Goal: Transaction & Acquisition: Purchase product/service

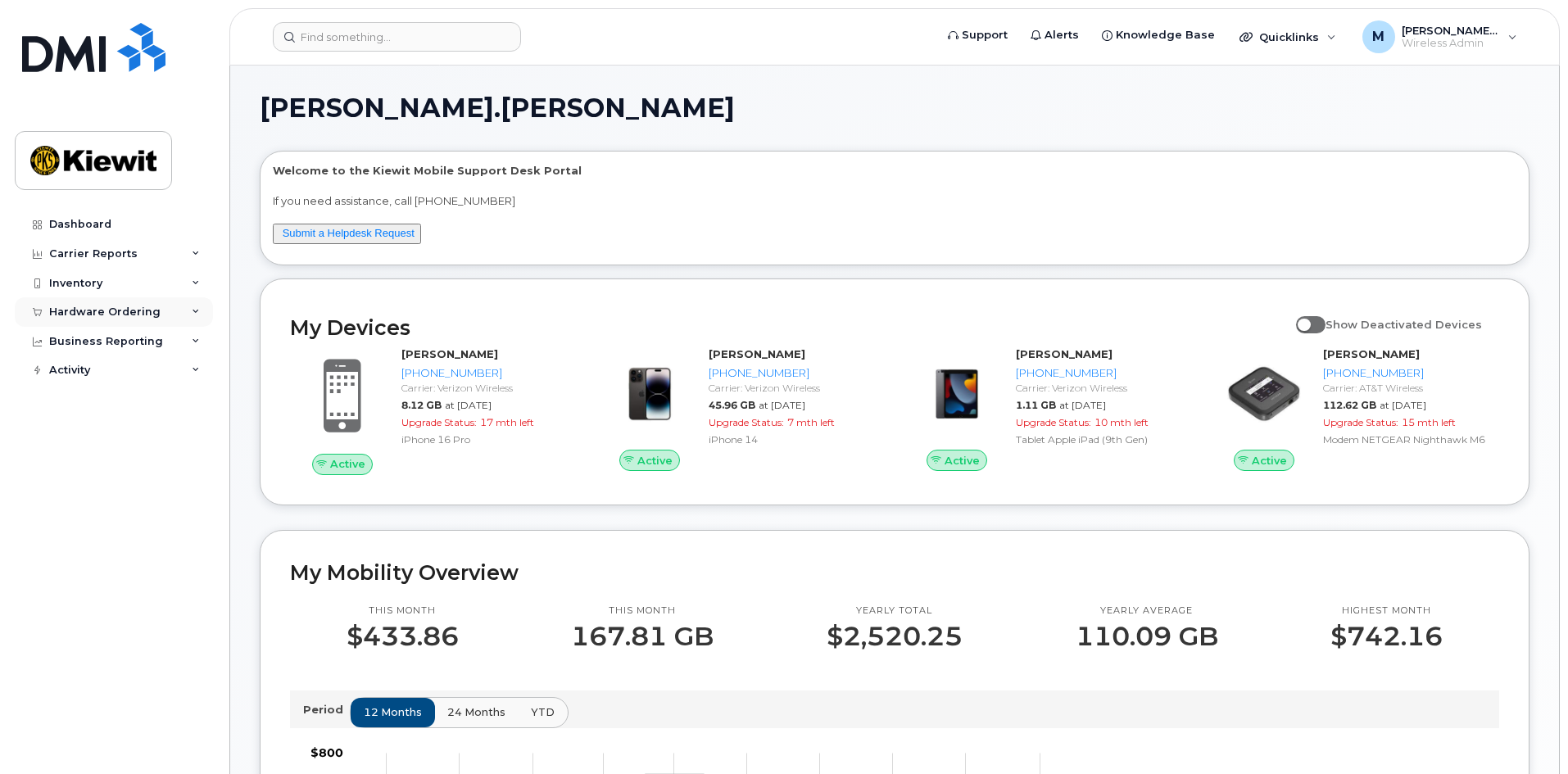
click at [137, 316] on div "Hardware Ordering" at bounding box center [104, 312] width 111 height 13
click at [95, 375] on link "Orders" at bounding box center [128, 373] width 170 height 31
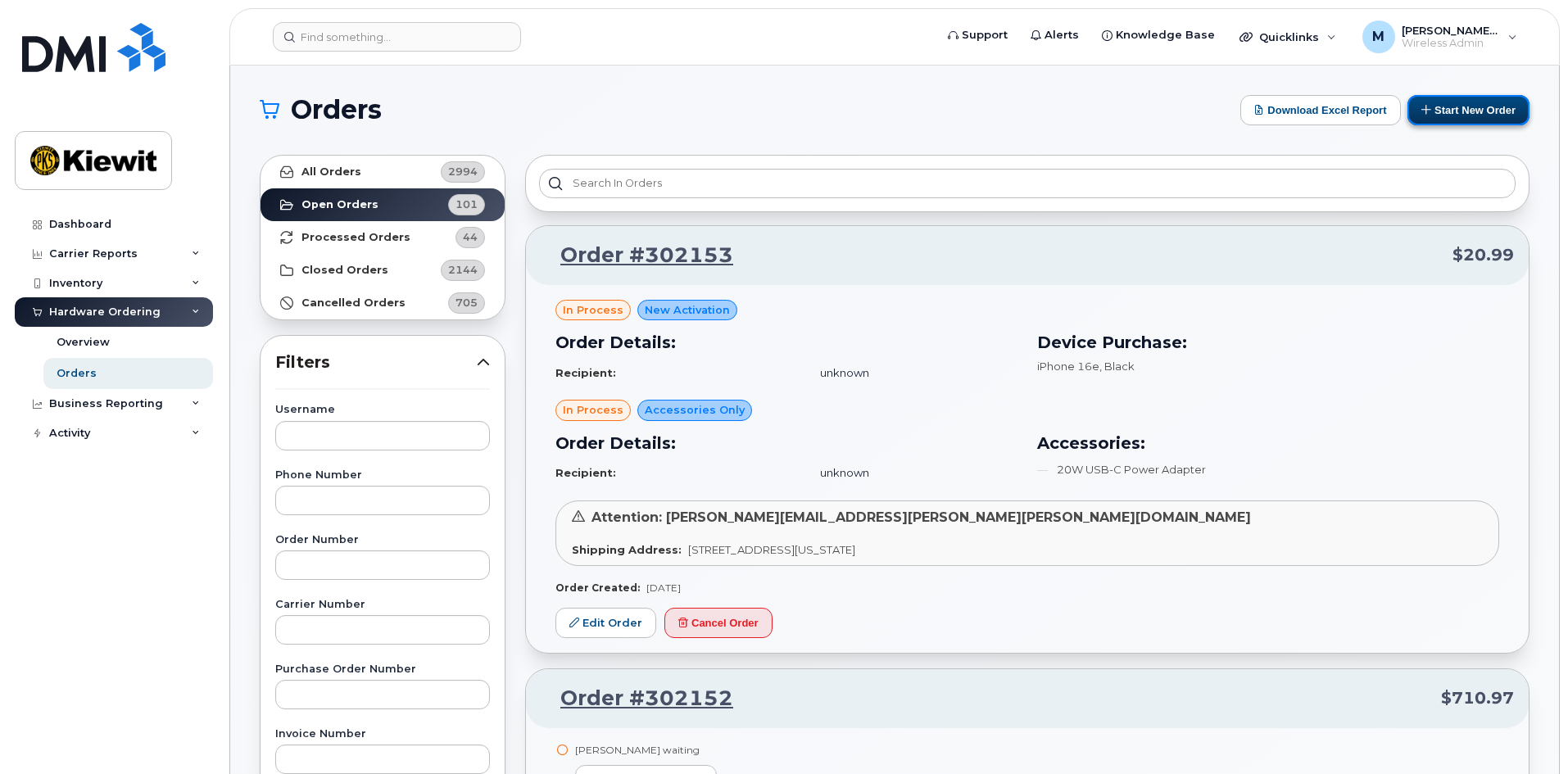
click at [1445, 112] on button "Start New Order" at bounding box center [1469, 110] width 122 height 31
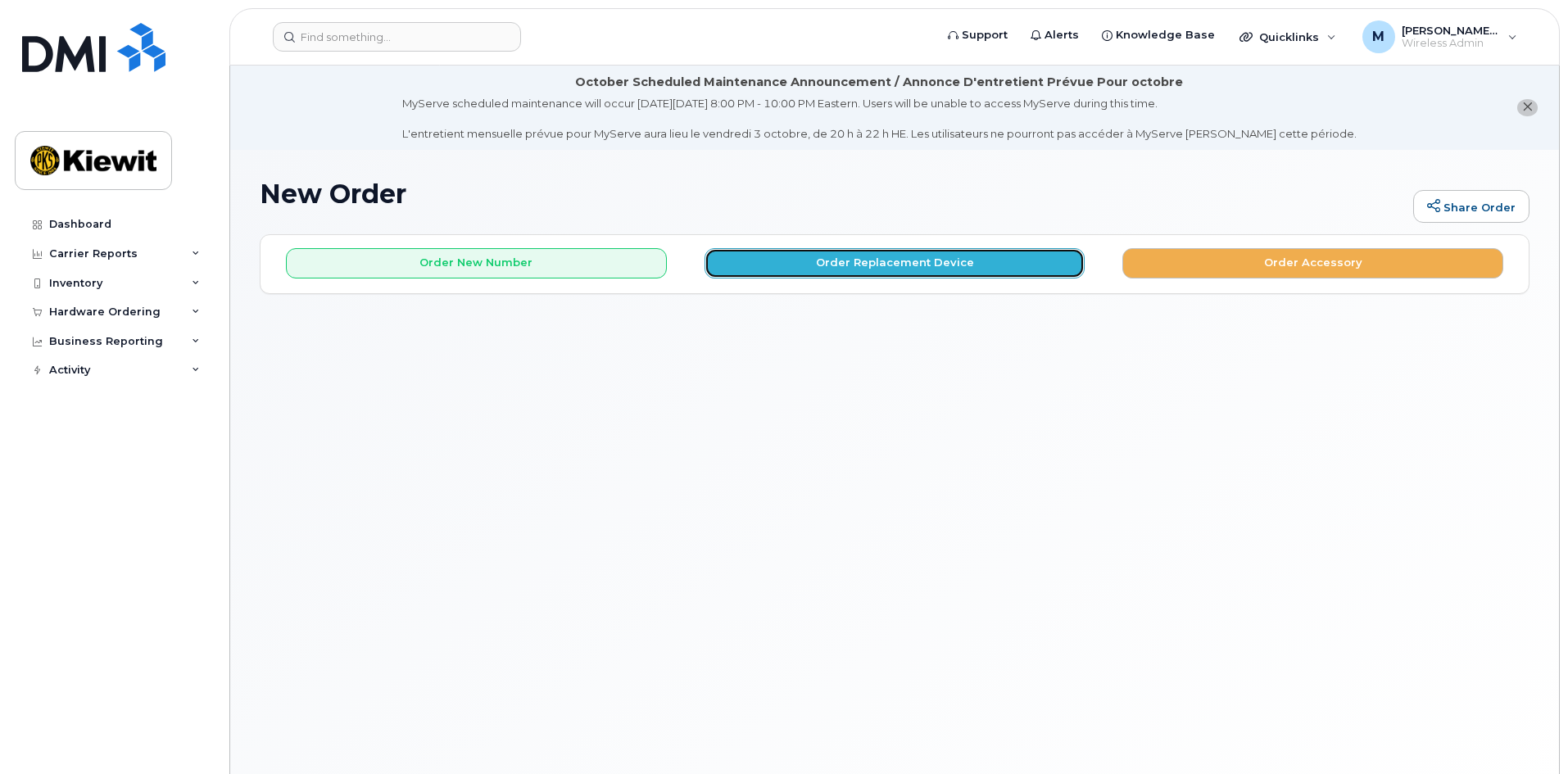
click at [852, 269] on button "Order Replacement Device" at bounding box center [894, 264] width 381 height 31
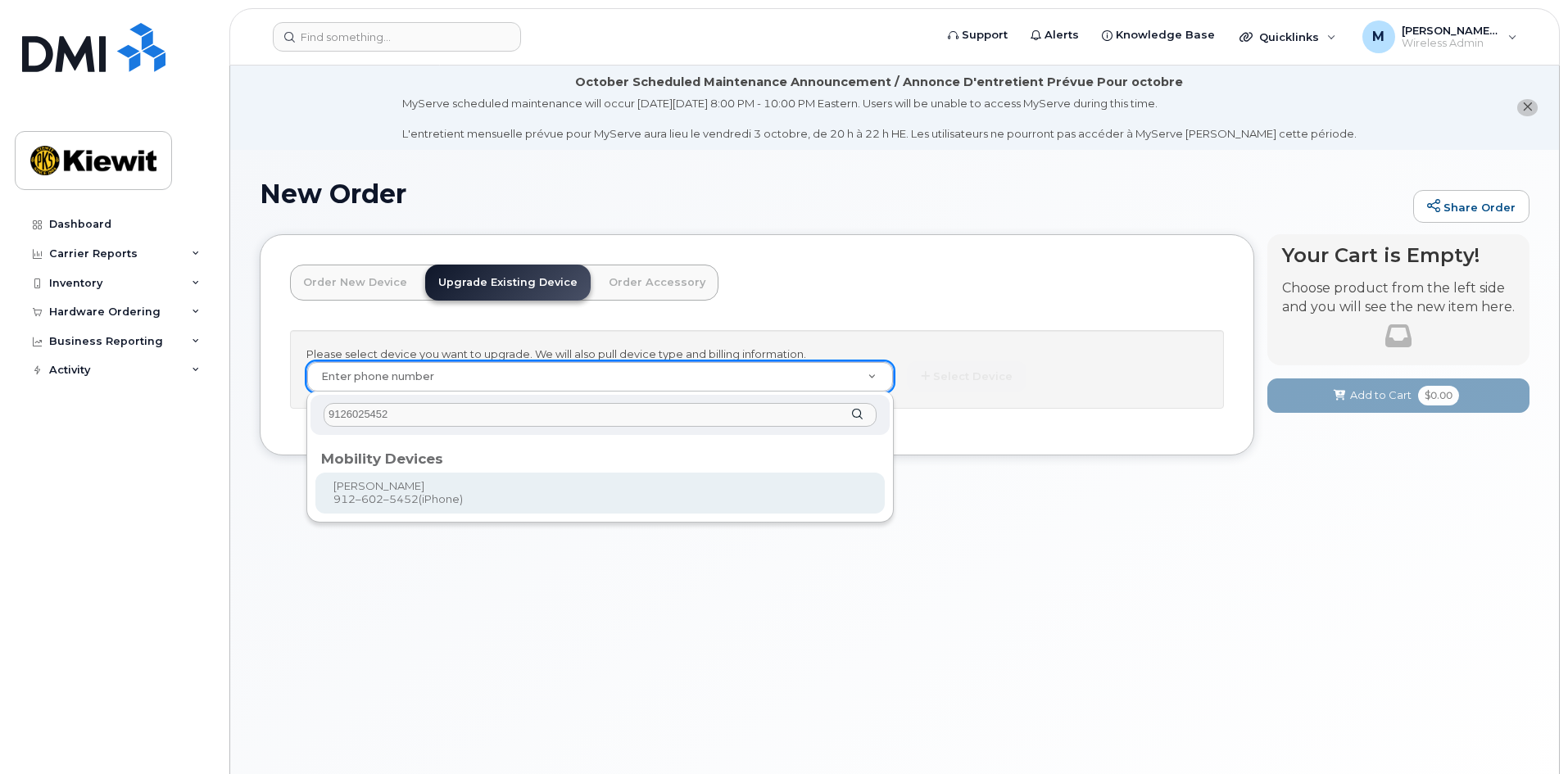
type input "9126025452"
type input "1173701"
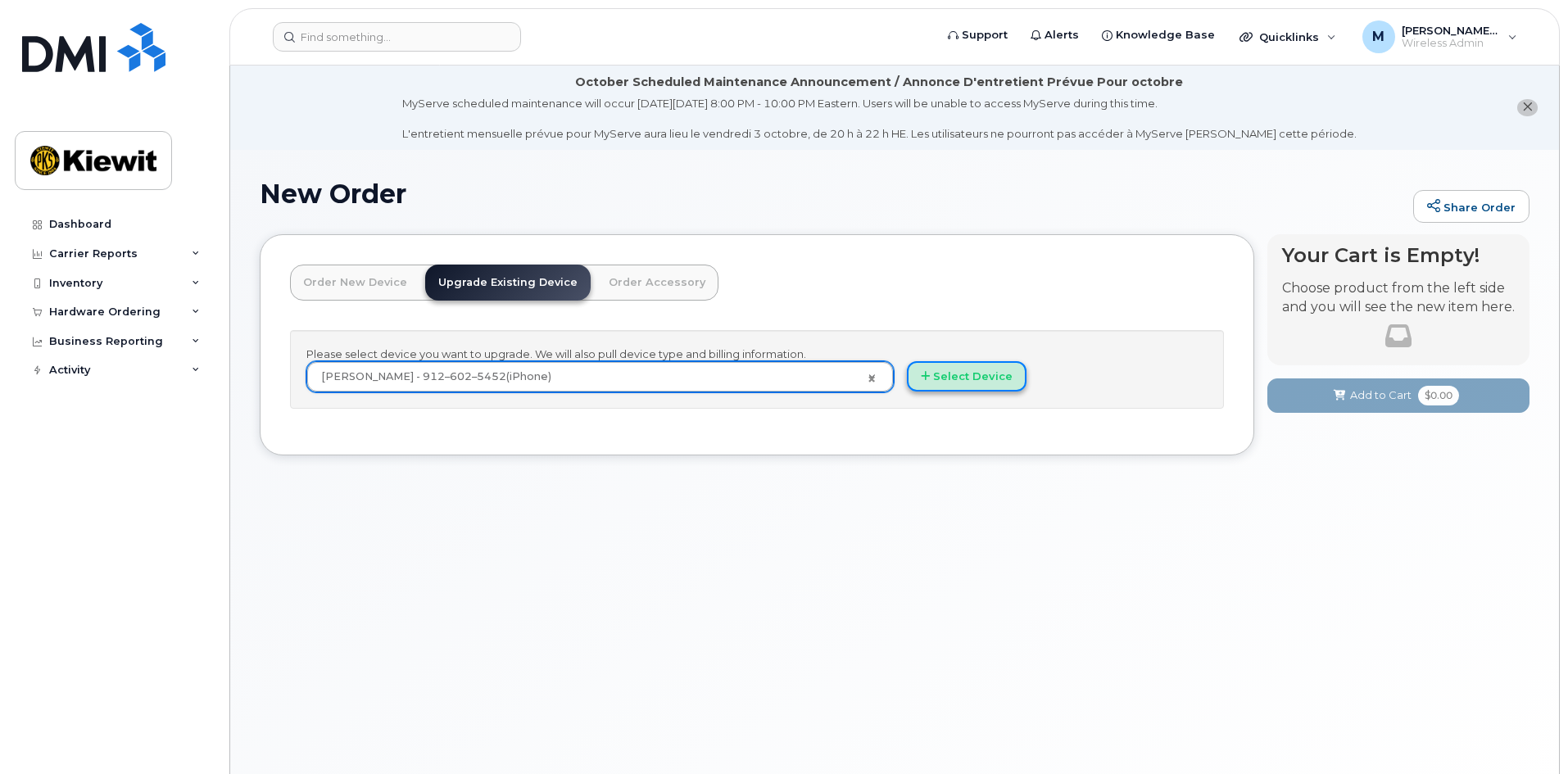
click at [971, 377] on button "Select Device" at bounding box center [967, 377] width 119 height 31
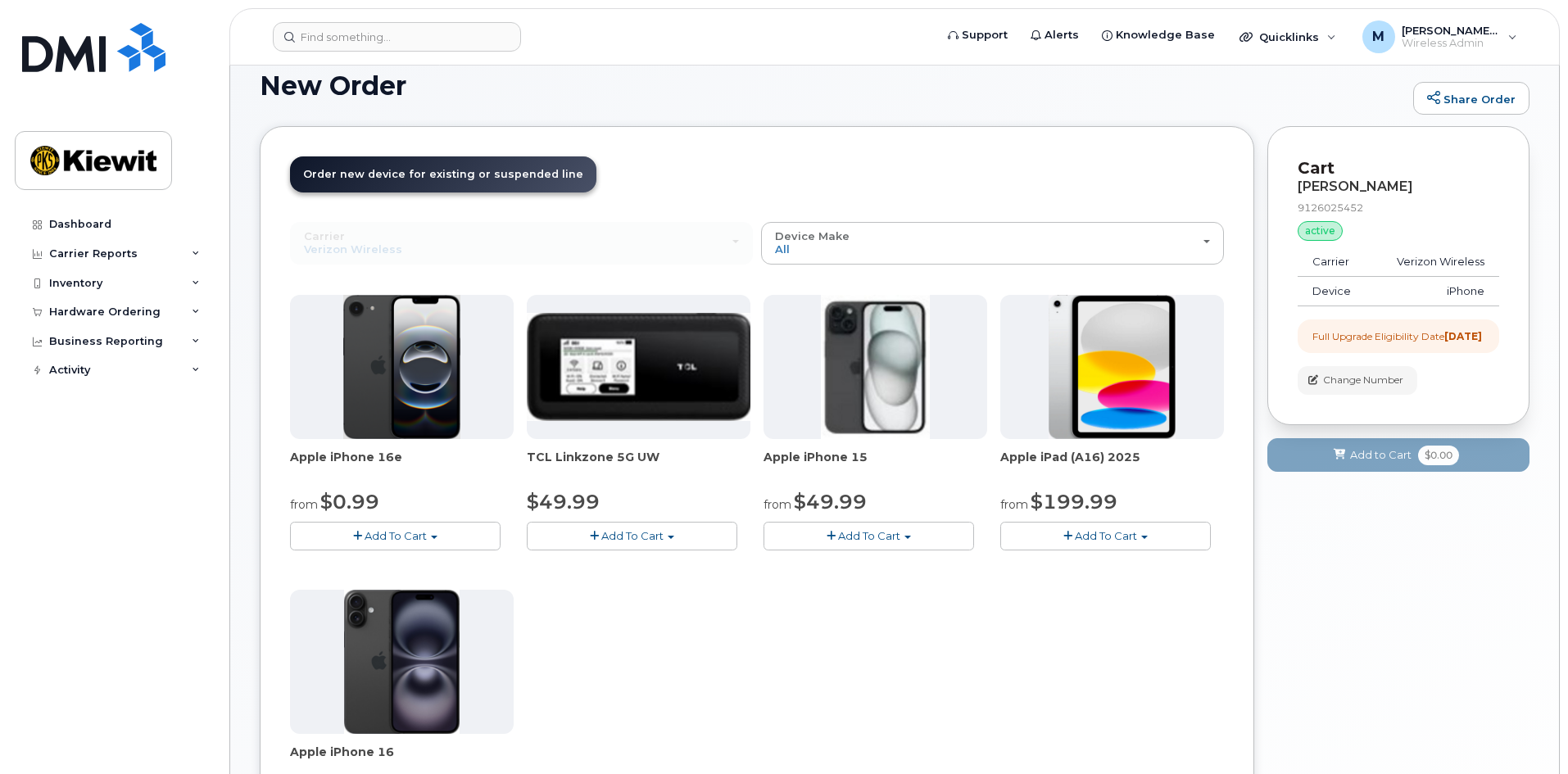
scroll to position [327, 0]
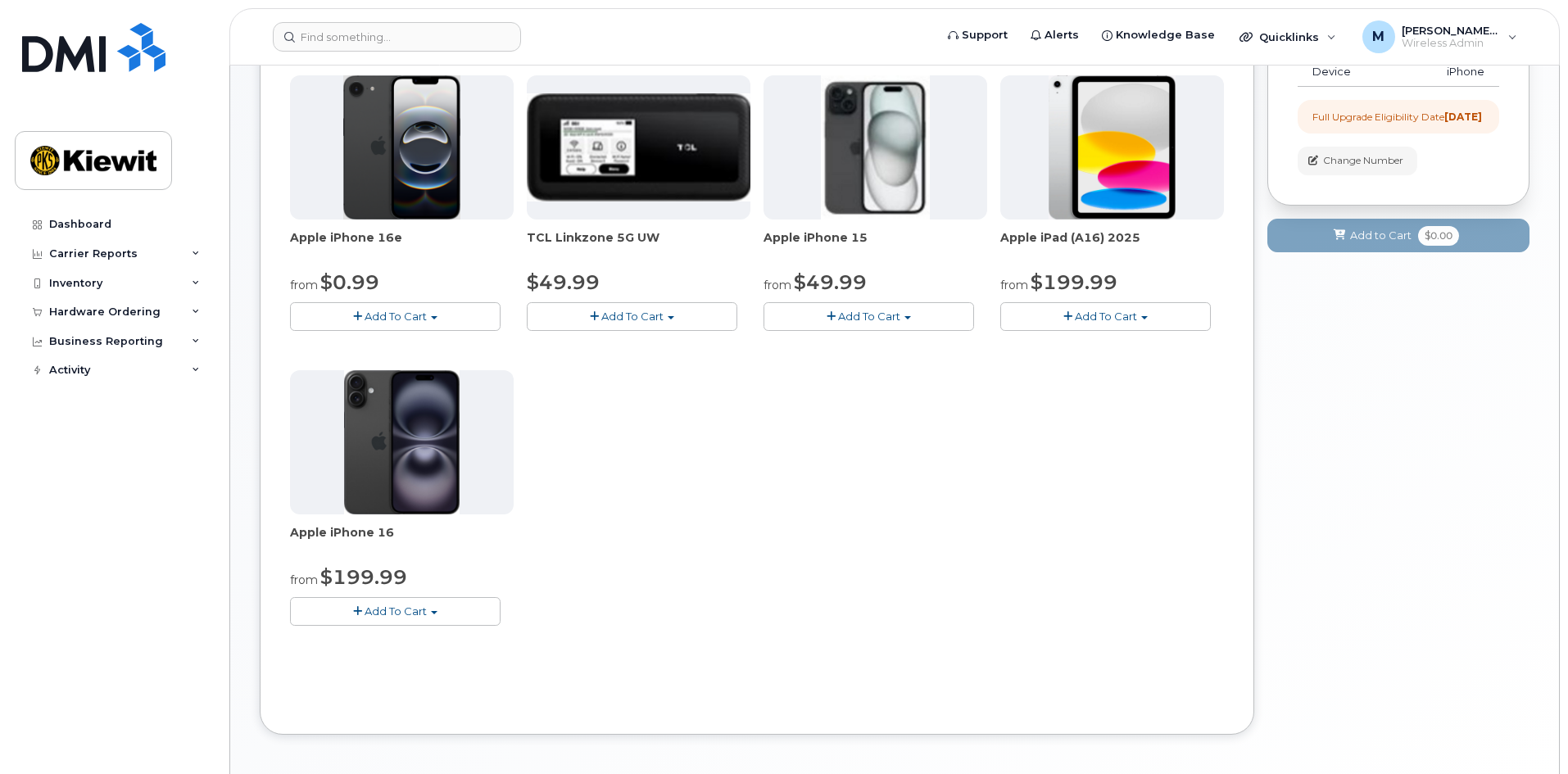
click at [870, 315] on span "Add To Cart" at bounding box center [869, 316] width 62 height 13
click at [850, 342] on link "$49.99 - 2 Year Upgrade (128GB)" at bounding box center [874, 346] width 213 height 21
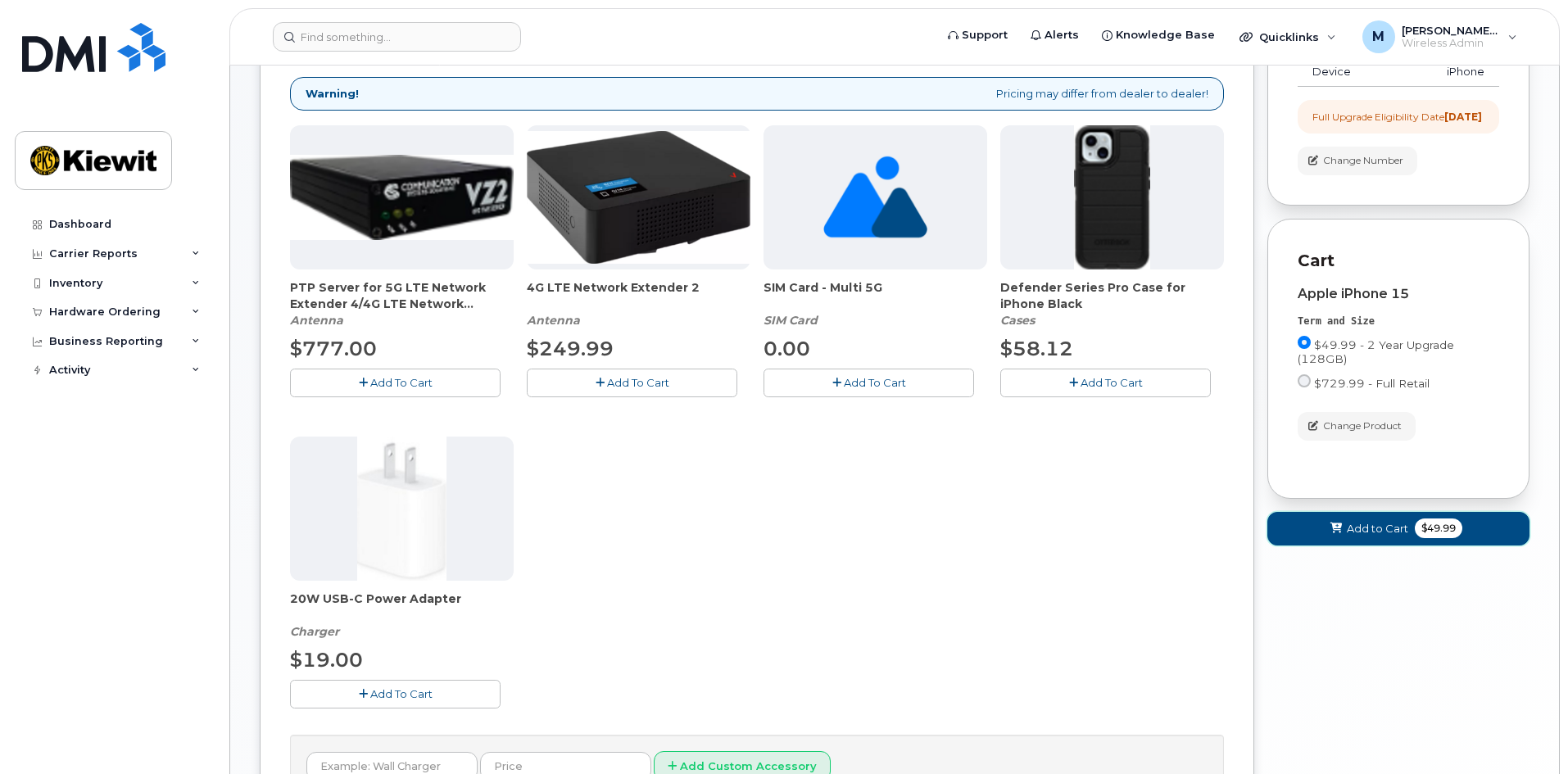
click at [1358, 546] on button "Add to Cart $49.99" at bounding box center [1399, 528] width 262 height 33
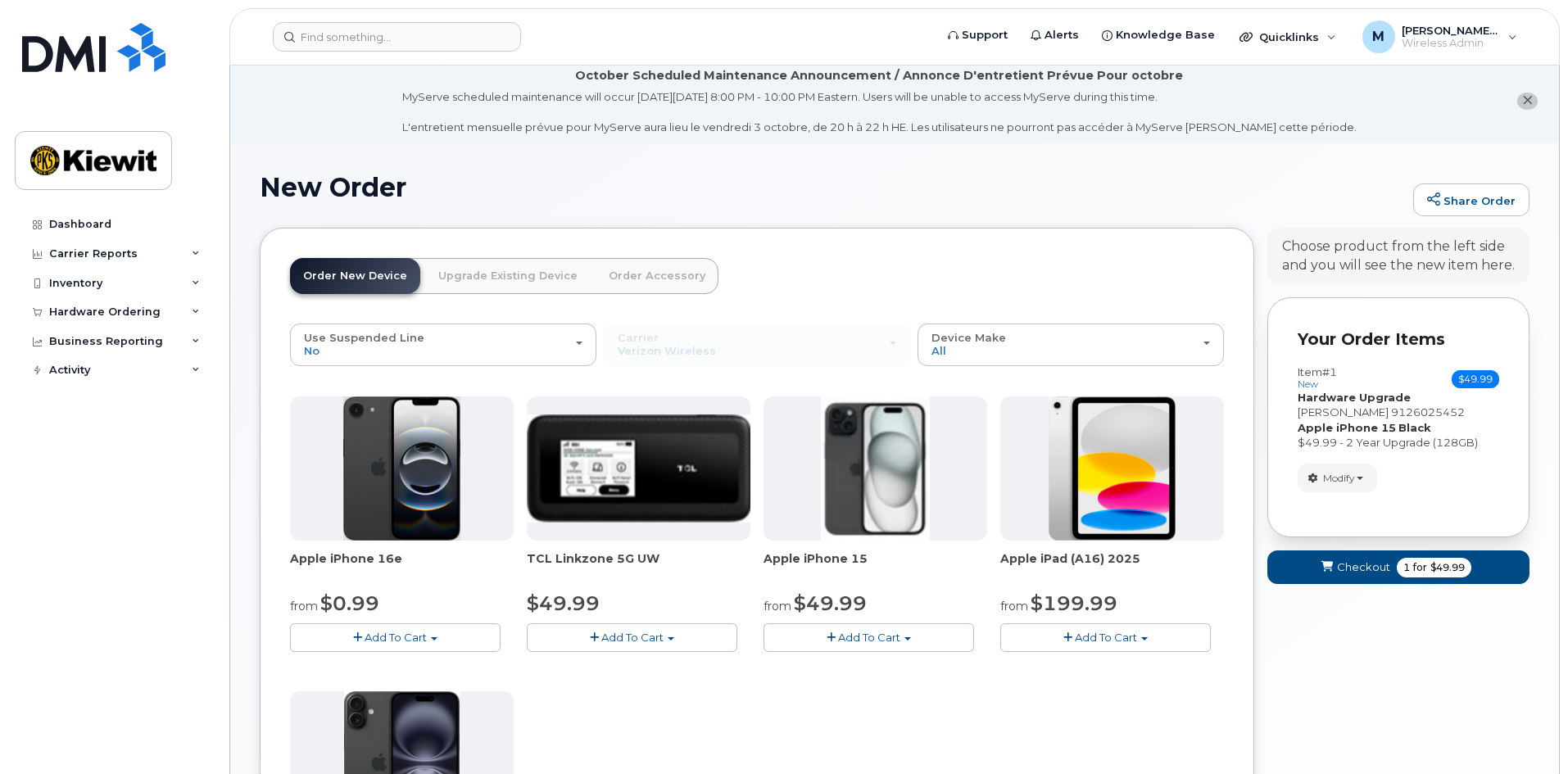
scroll to position [0, 0]
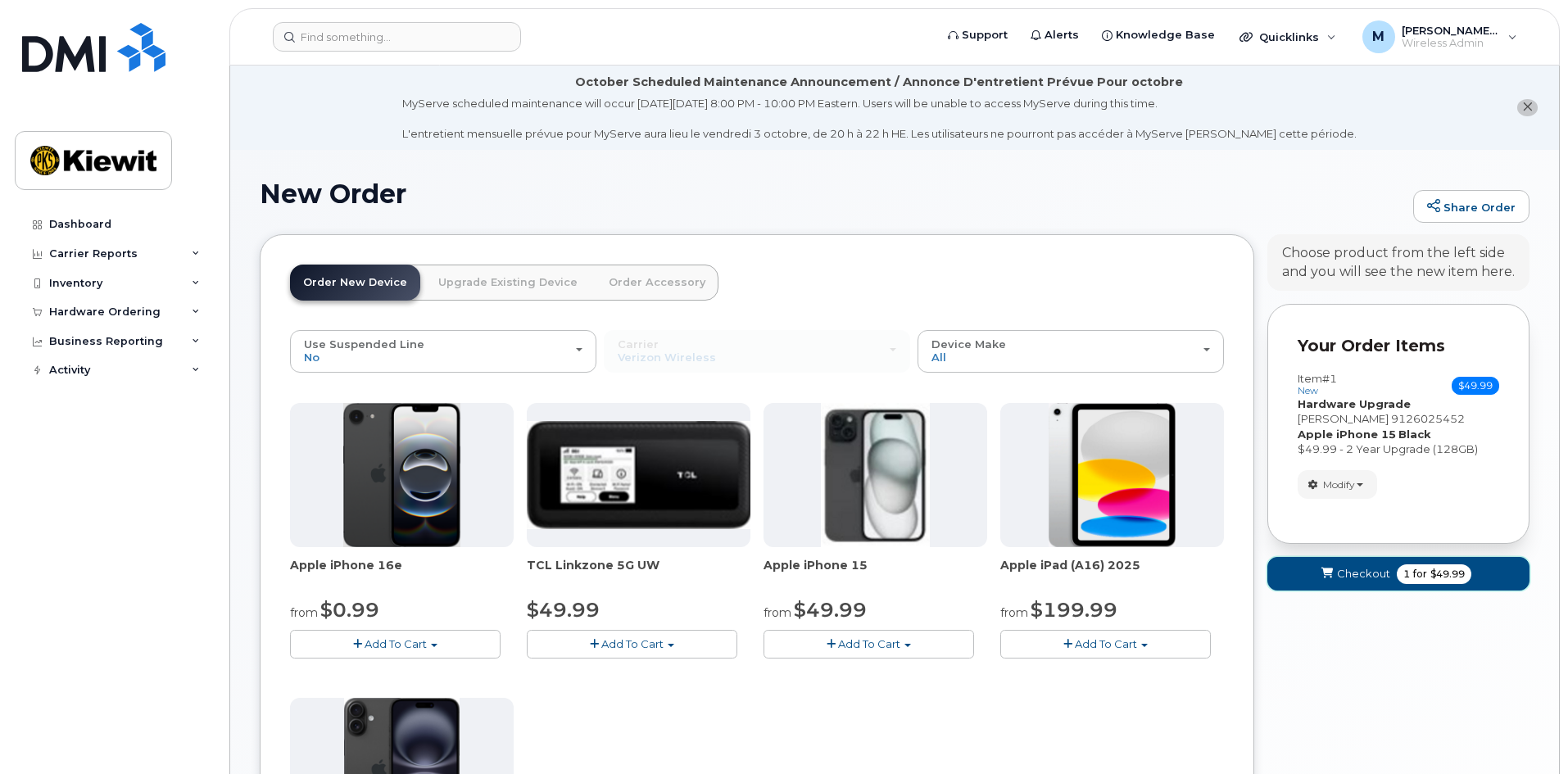
click at [1318, 579] on button "Checkout 1 for $49.99" at bounding box center [1399, 573] width 262 height 33
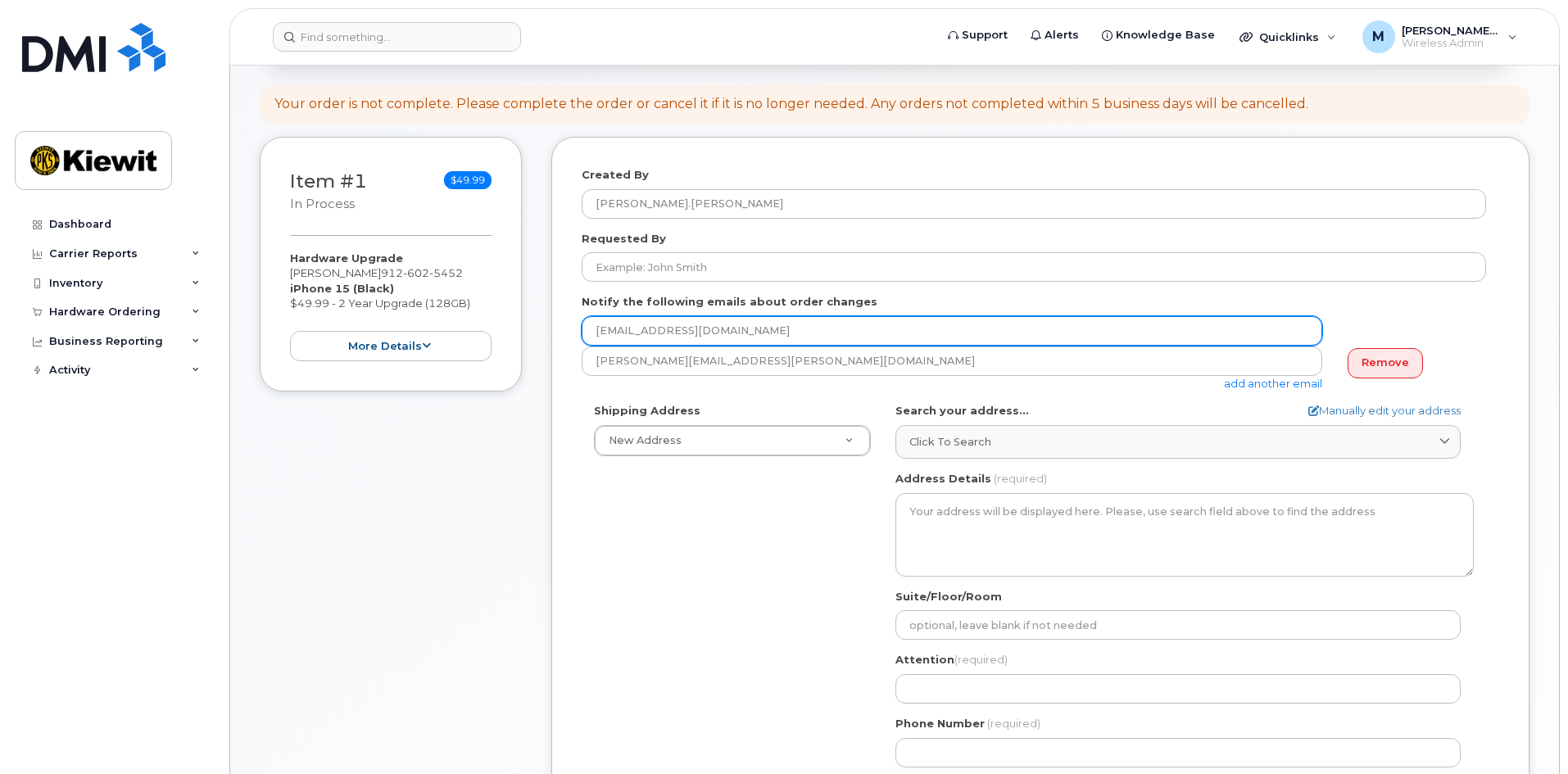
scroll to position [246, 0]
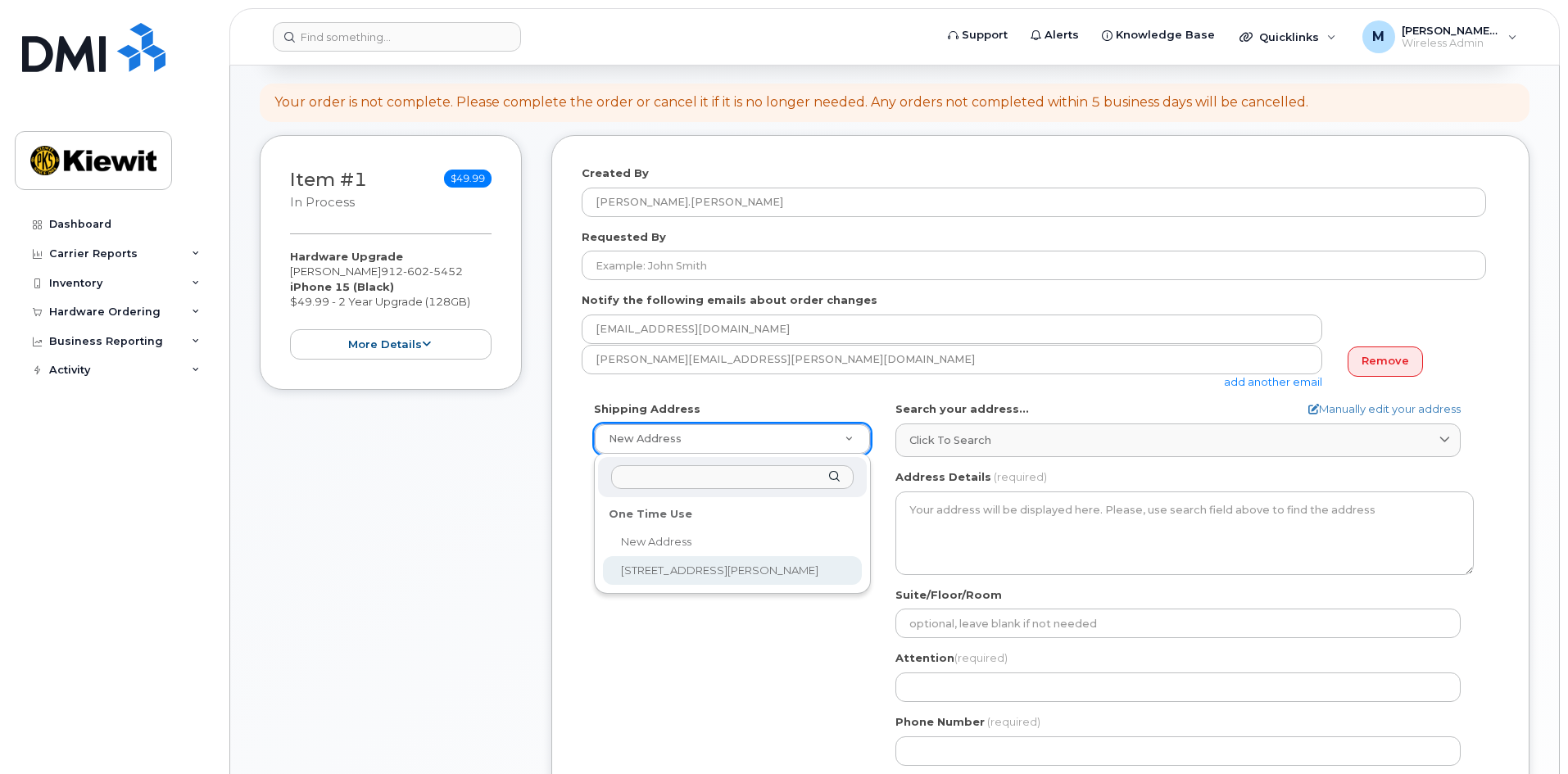
select select "205 Hutchinson Island Rd"
type textarea "205 Hutchinson Island Rd SAVANNAH GA 31421-7010 UNITED STATES"
type input "Ryan Hruda"
type input "9124295116"
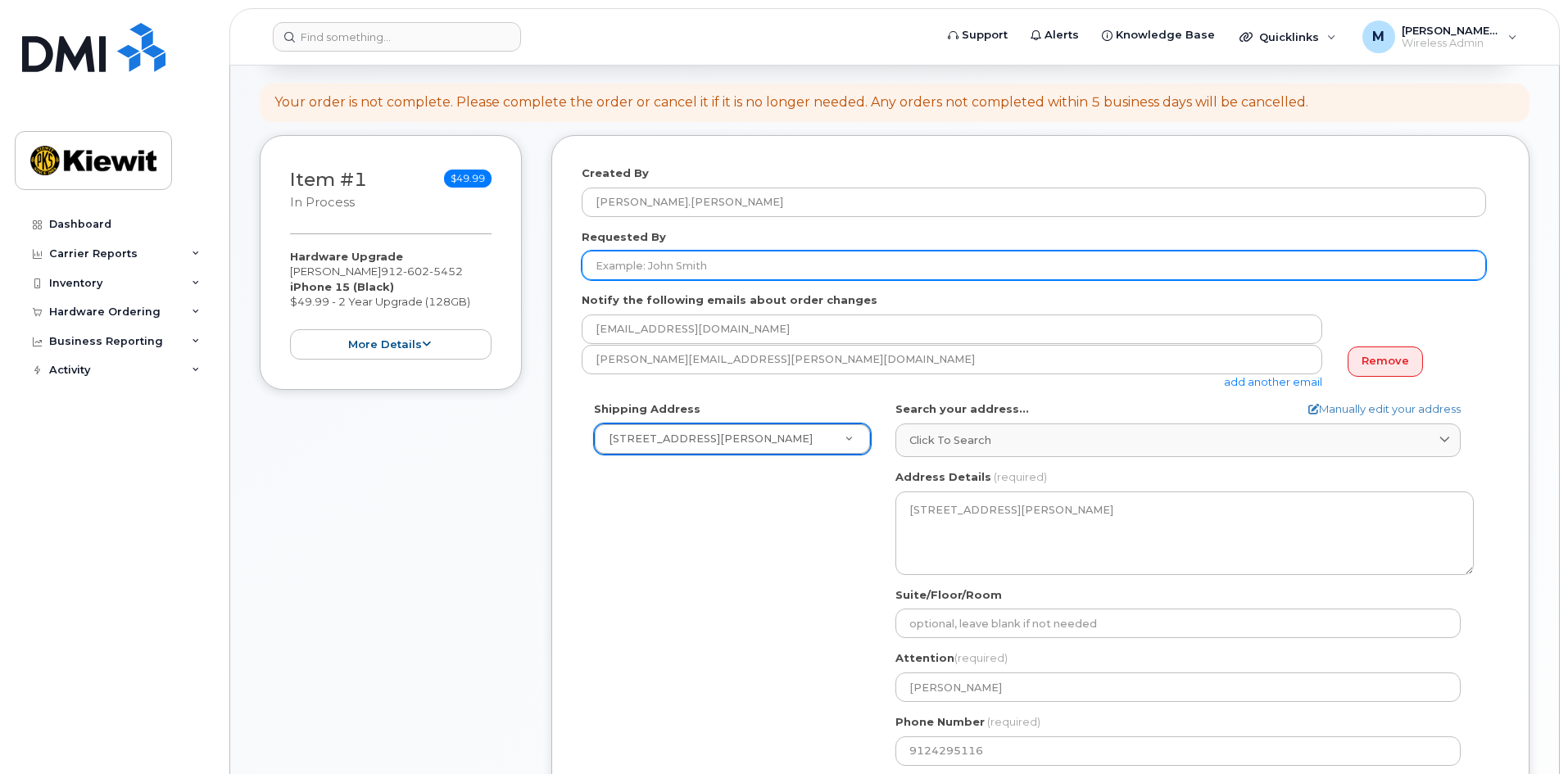
click at [723, 270] on input "Requested By" at bounding box center [1034, 265] width 904 height 30
type input "Melissa Arnsdorff"
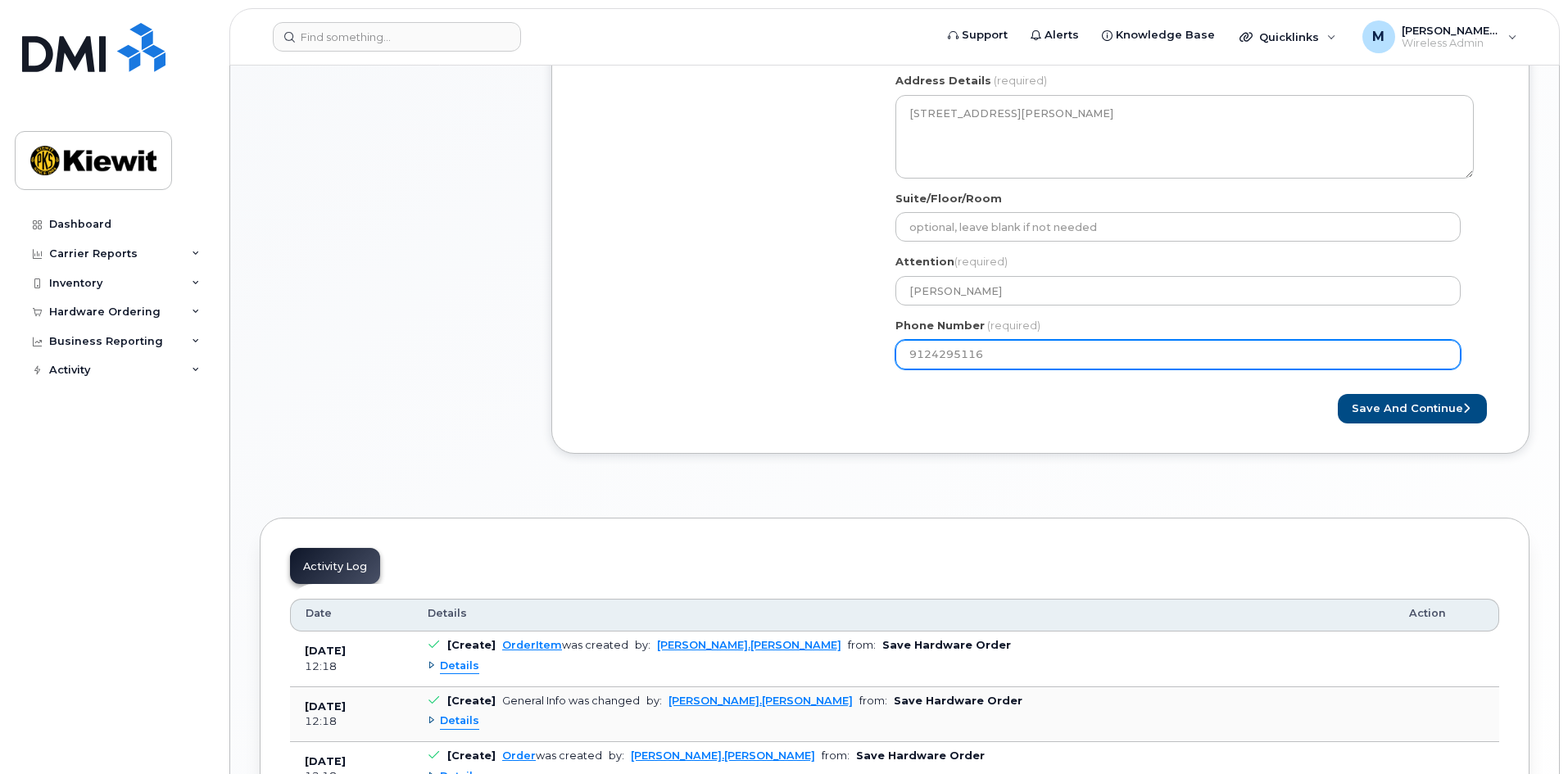
scroll to position [656, 0]
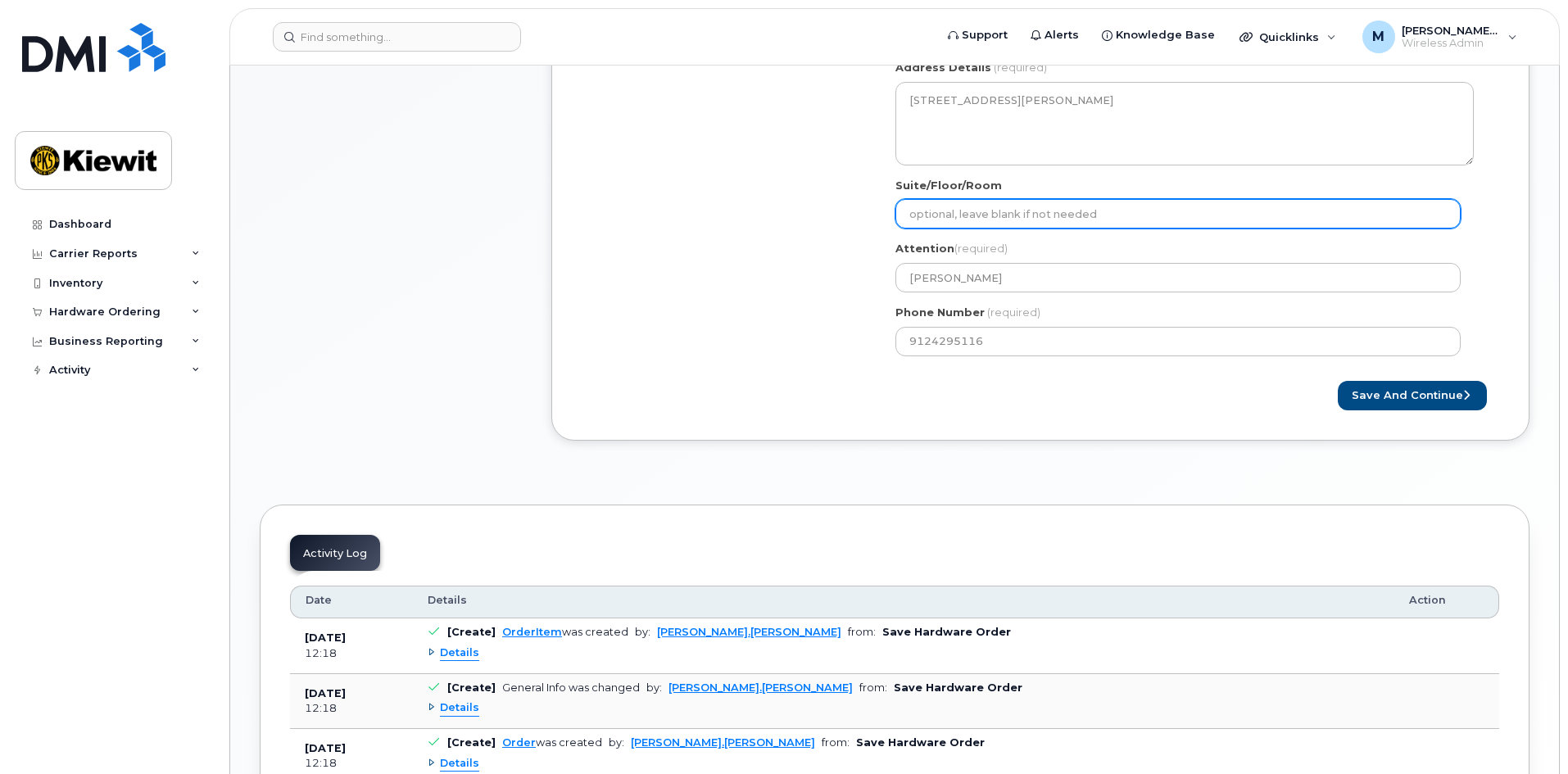
click at [983, 221] on input "Suite/Floor/Room" at bounding box center [1177, 213] width 565 height 30
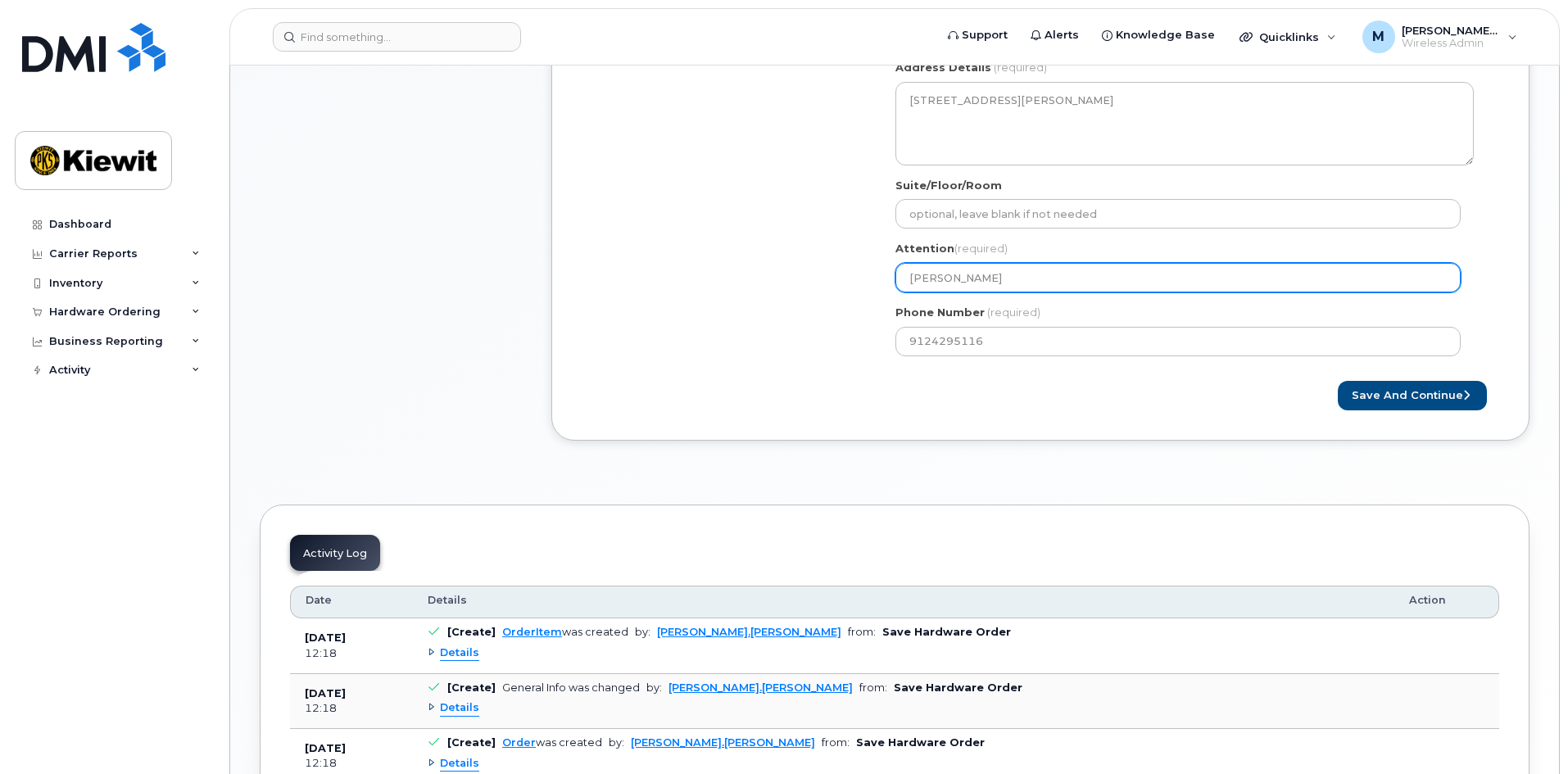
click at [998, 267] on input "Ryan Hruda" at bounding box center [1177, 278] width 565 height 30
drag, startPoint x: 997, startPoint y: 278, endPoint x: 740, endPoint y: 270, distance: 257.1
click at [753, 270] on div "Shipping Address 205 Hutchinson Island Rd New Address 205 Hutchinson Island Rd …" at bounding box center [1034, 180] width 904 height 376
select select
type input "M"
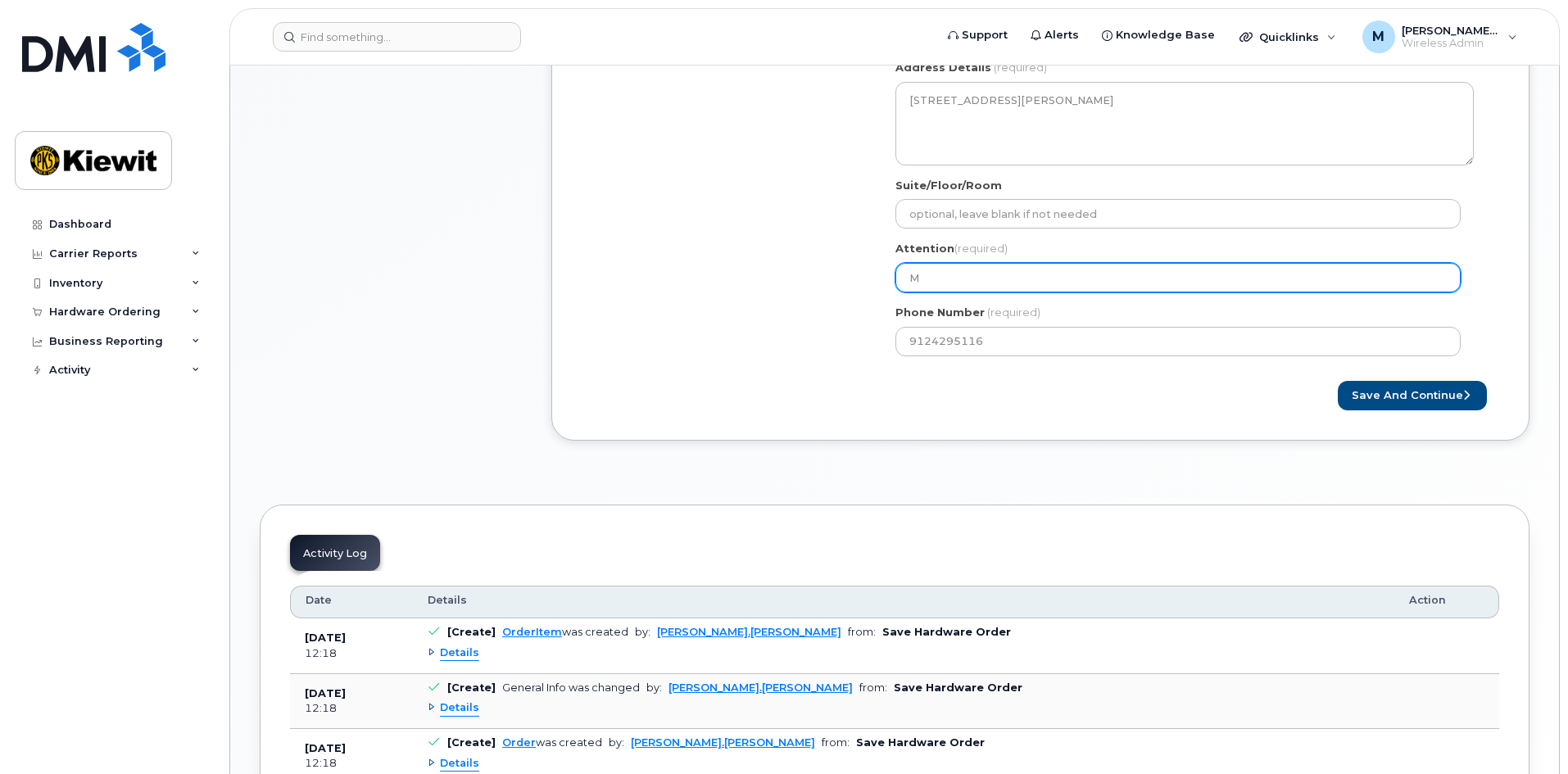
select select
type input "Me"
select select
type input "Mel"
select select
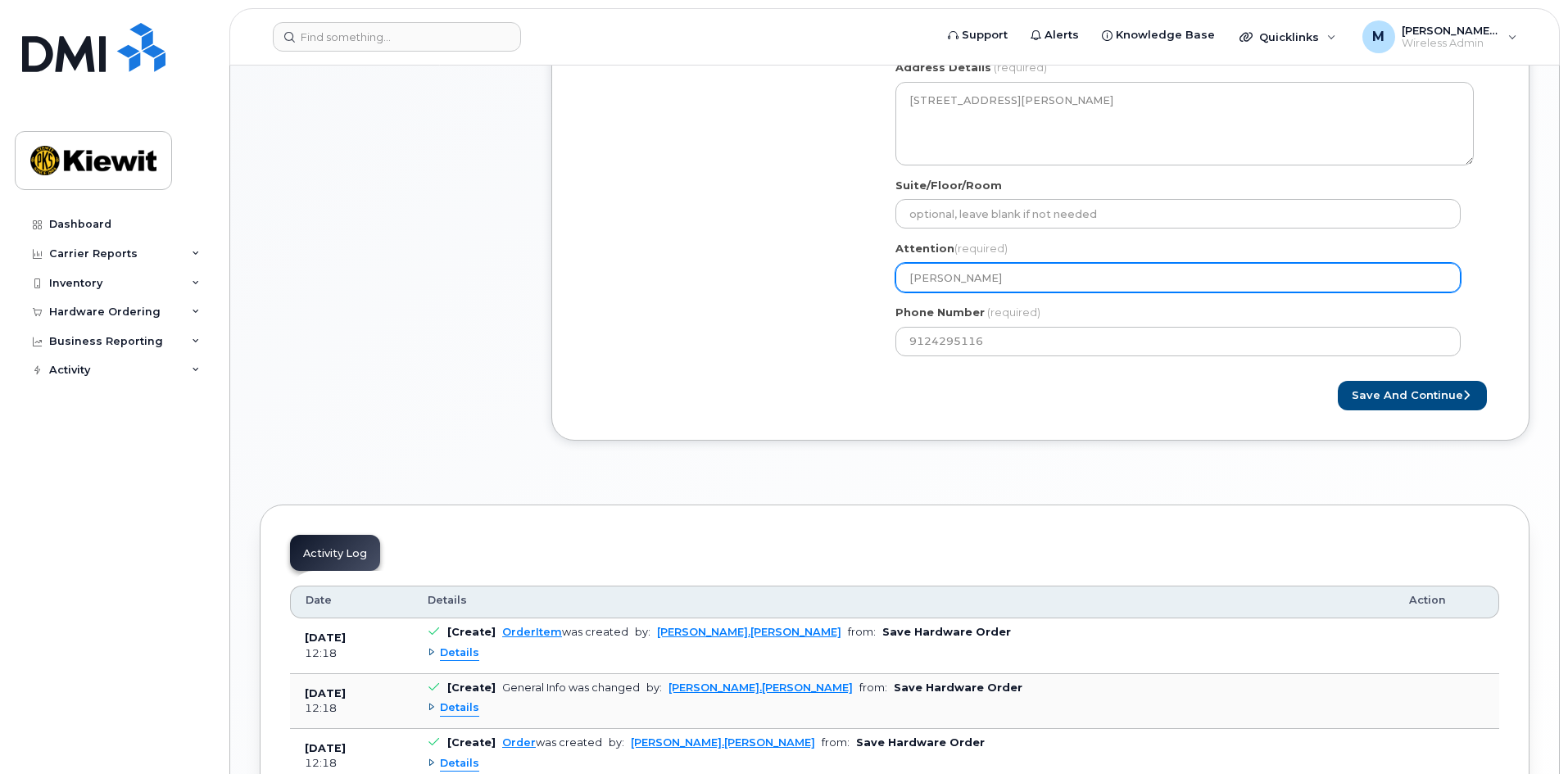
type input "Meli"
select select
type input "Melis"
select select
type input "Meliss"
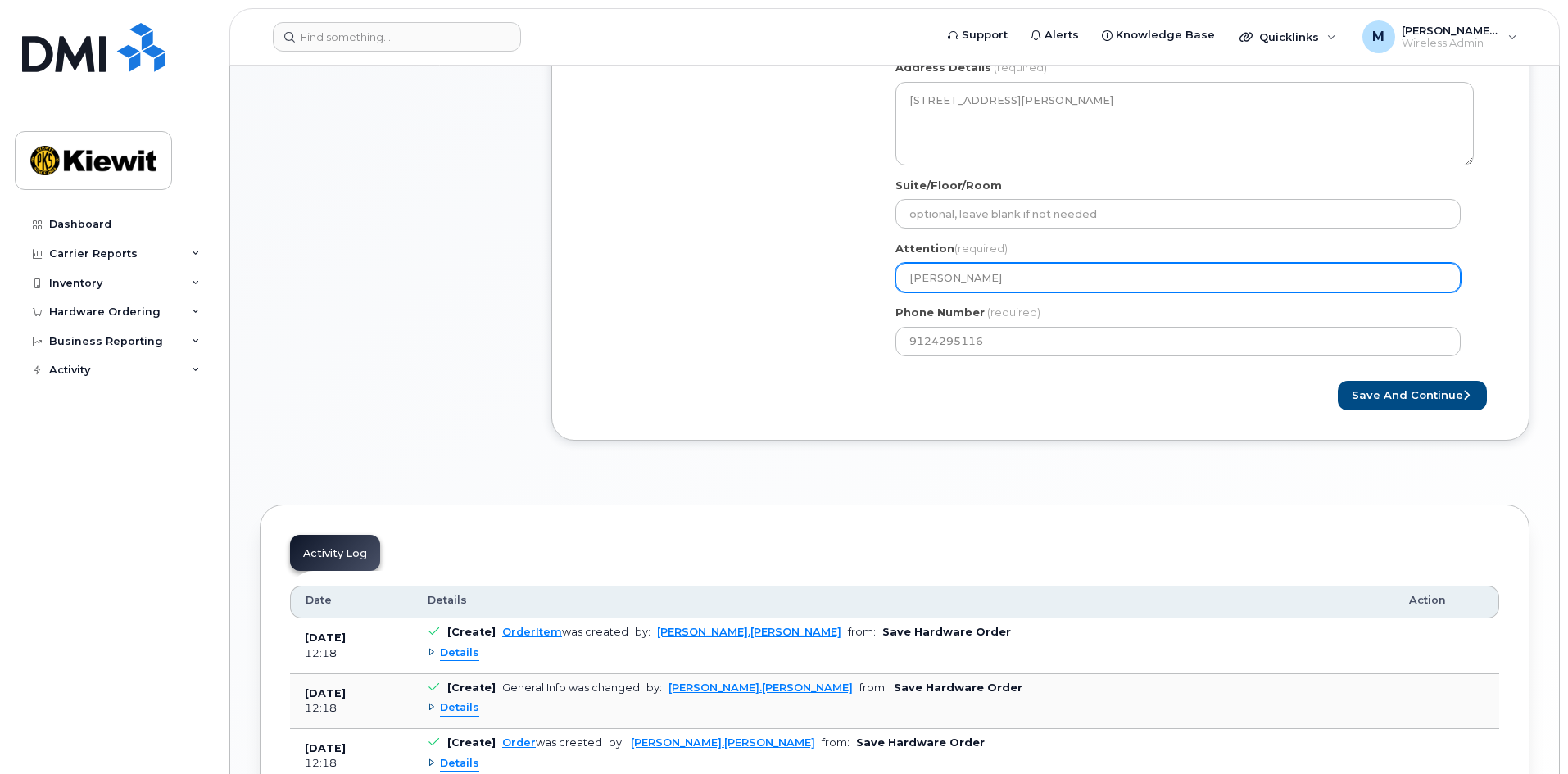
select select
type input "Melissa"
select select
type input "Melissa A"
select select
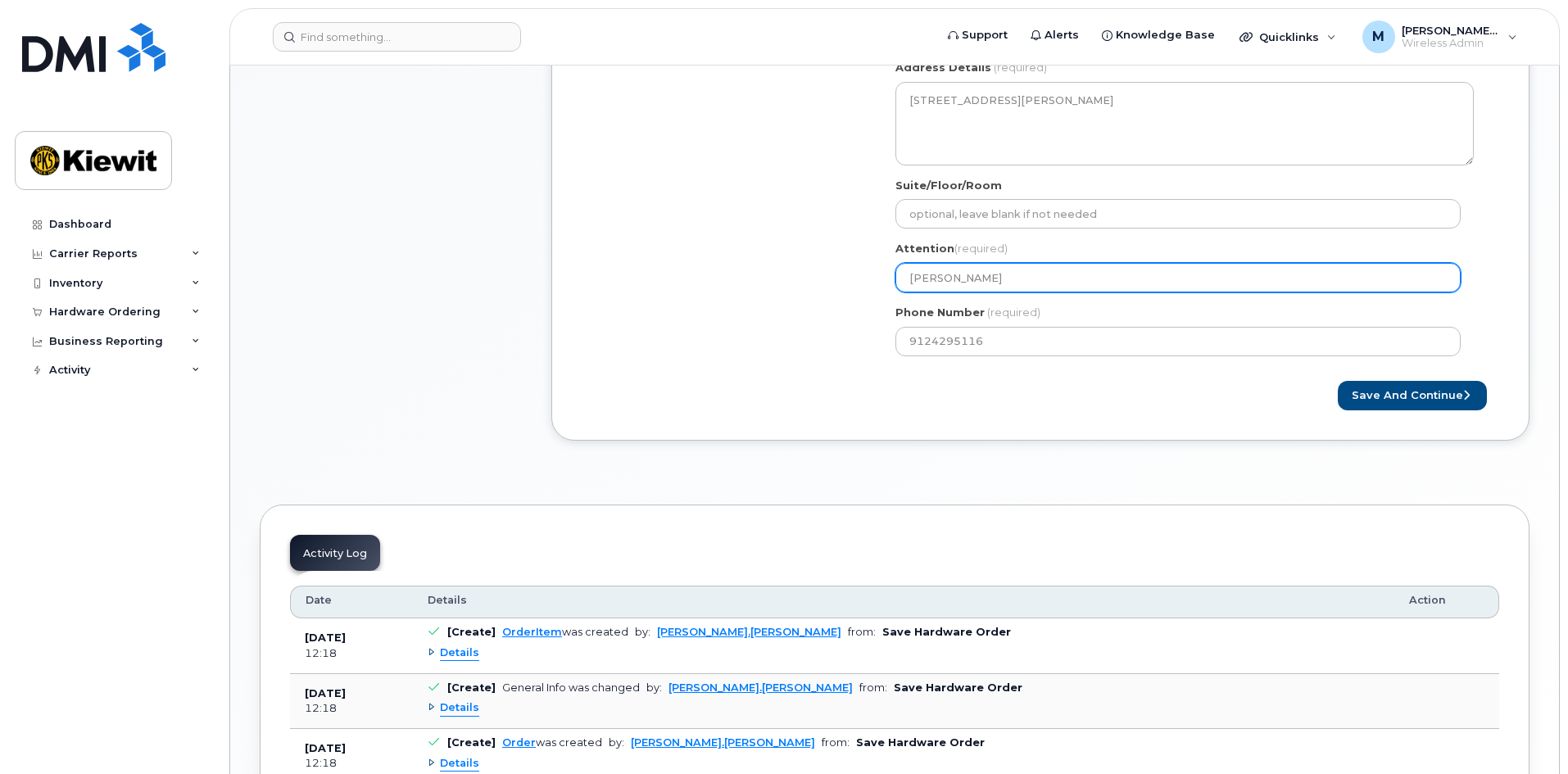
type input "Melissa An"
select select
type input "Melissa Anr"
select select
type input "Melissa An"
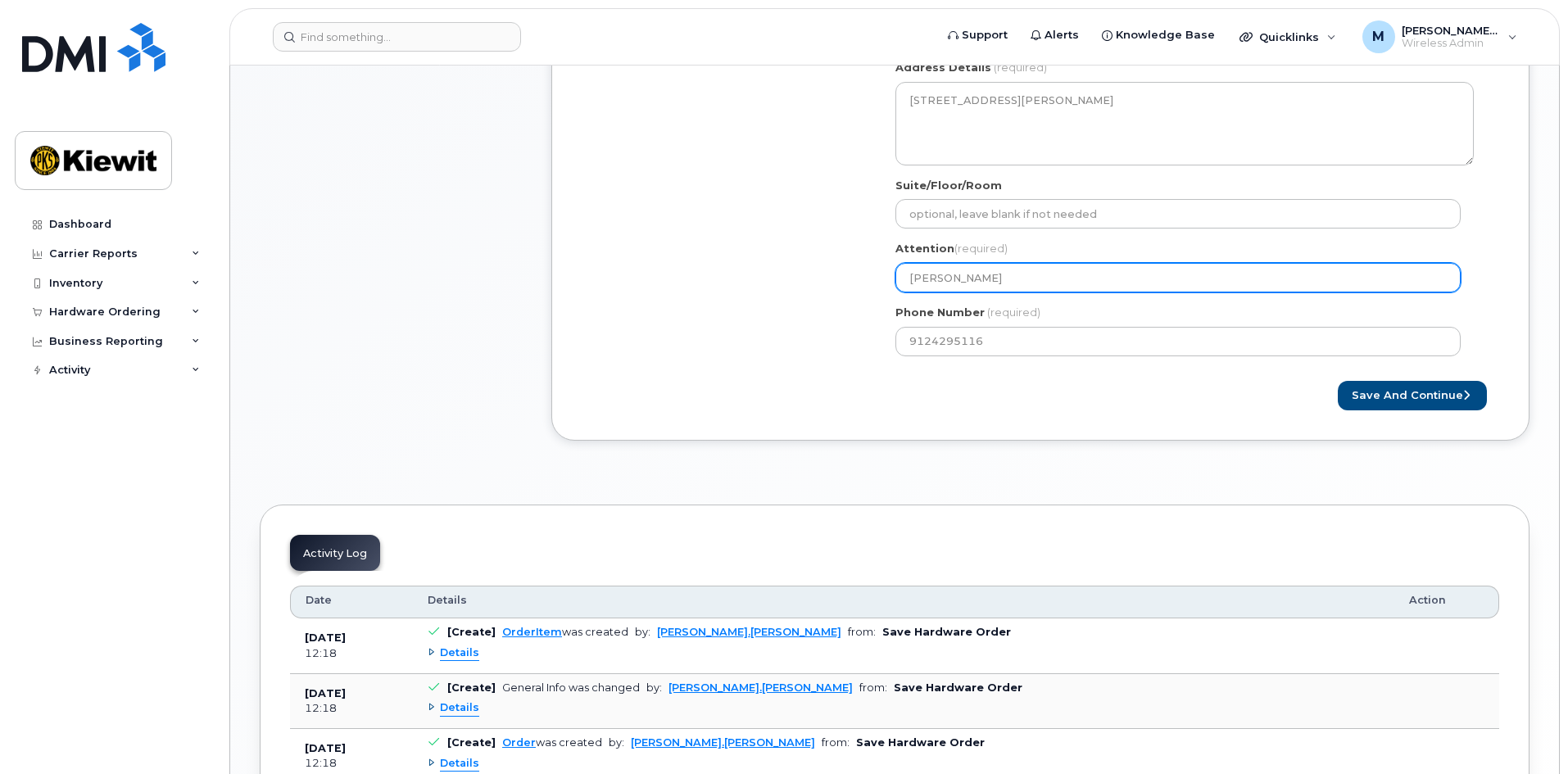
select select
type input "Melissa A"
select select
type input "Melissa Ar"
select select
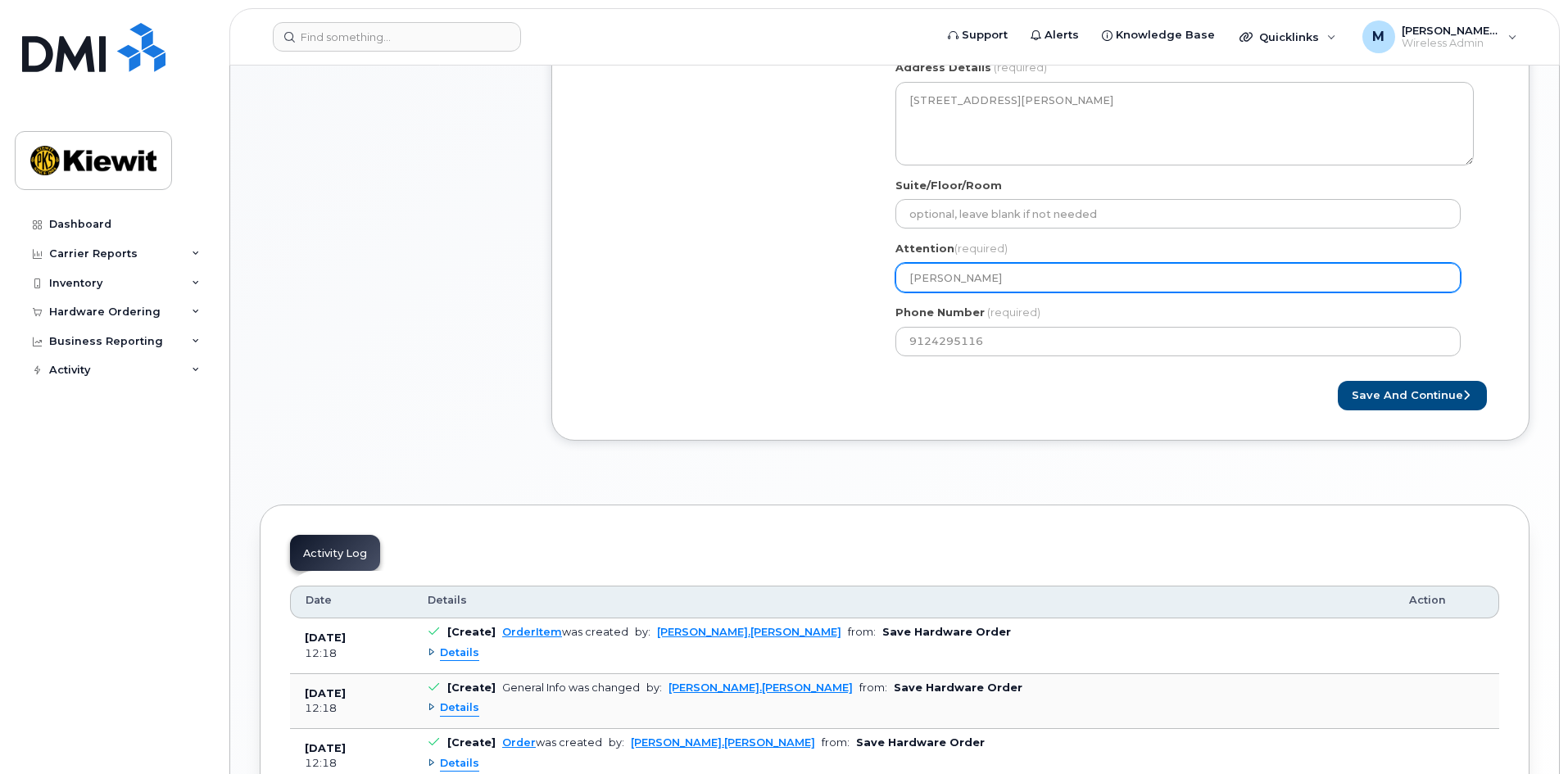
type input "Melissa Arn"
select select
type input "Melissa Arns"
select select
type input "Melissa Arnsd"
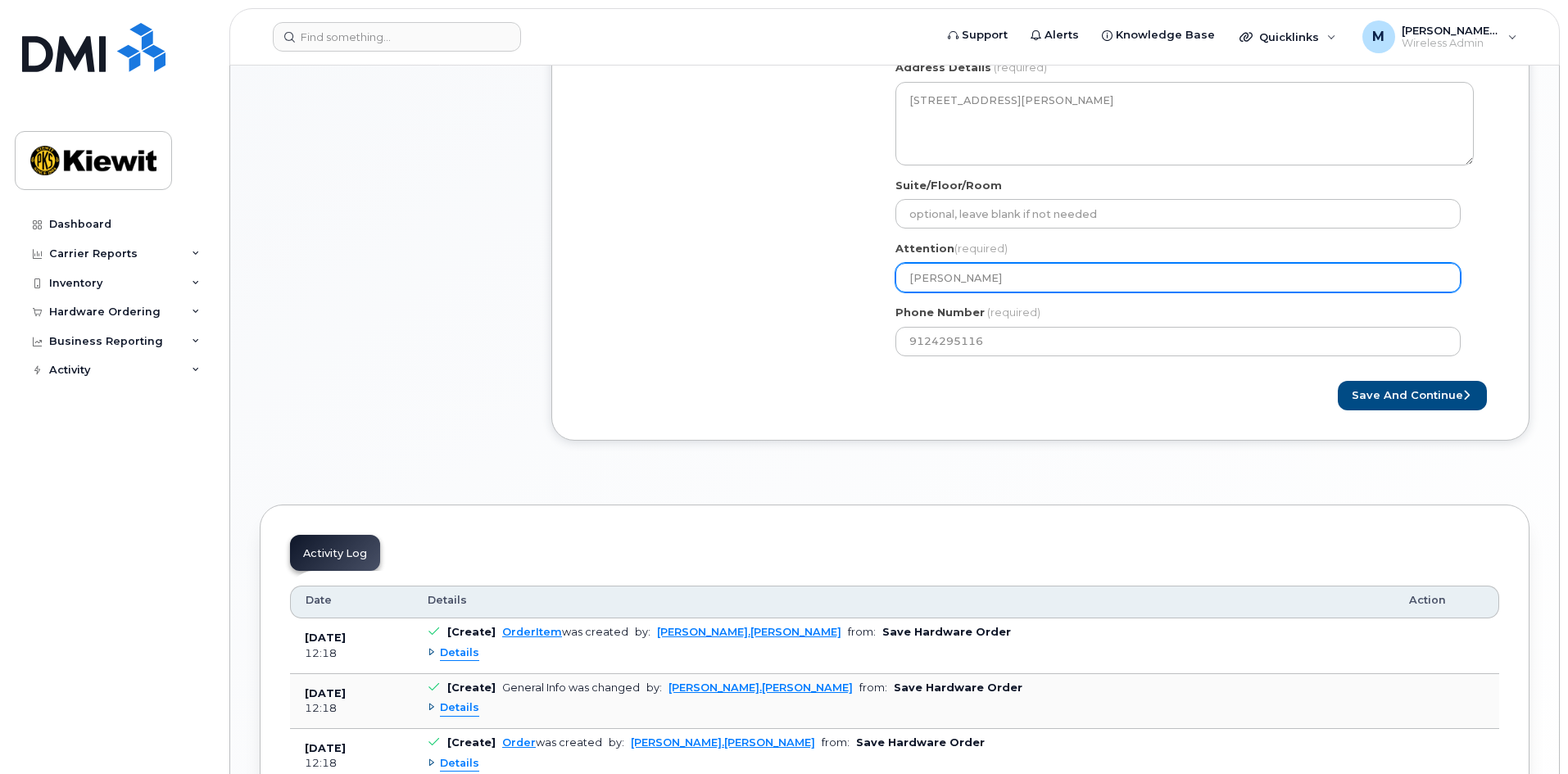
select select
type input "Melissa Arnsdo"
select select
type input "Melissa Arnsdor"
select select
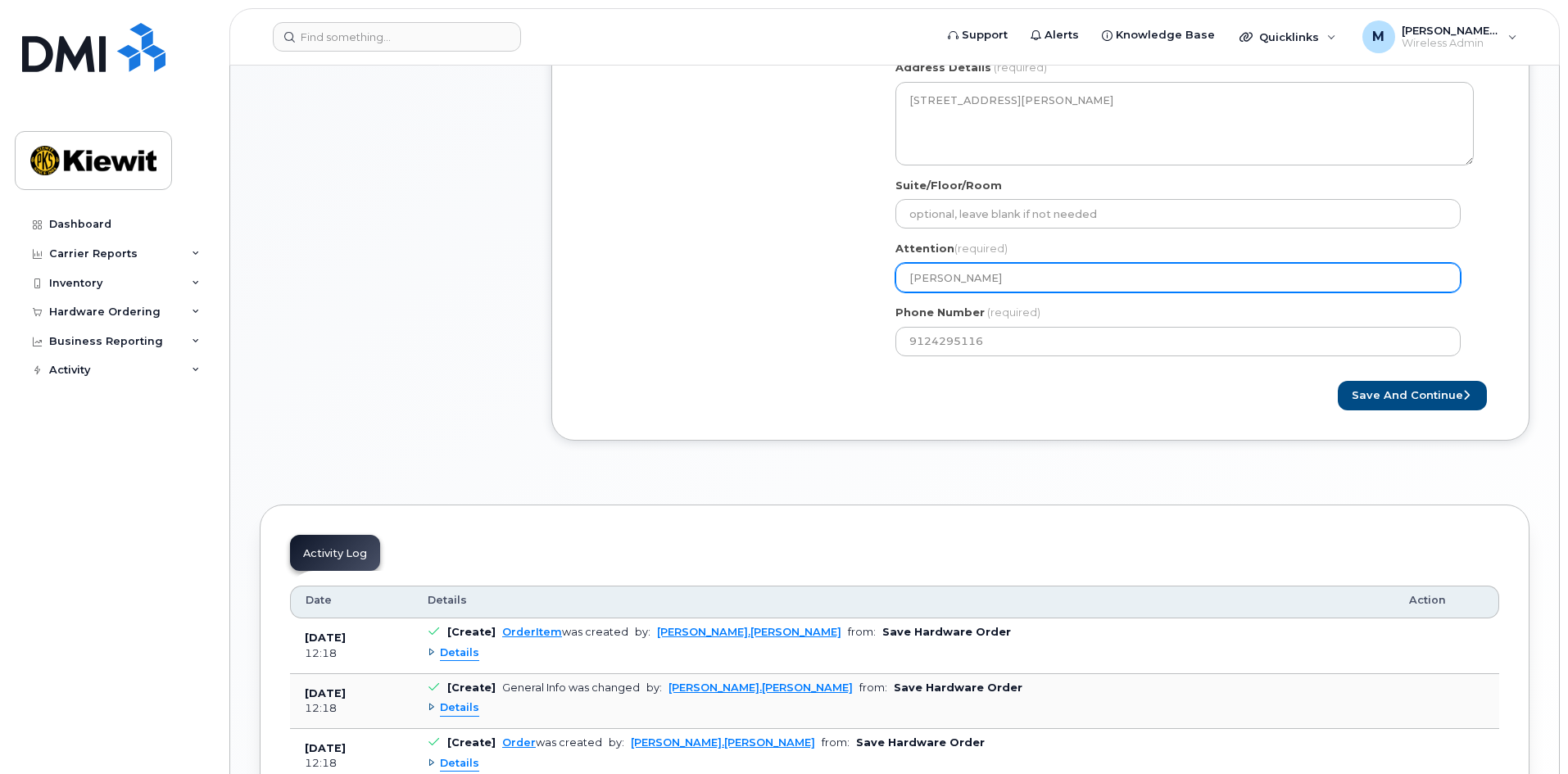
type input "Melissa Arnsdorf"
select select
type input "[PERSON_NAME]"
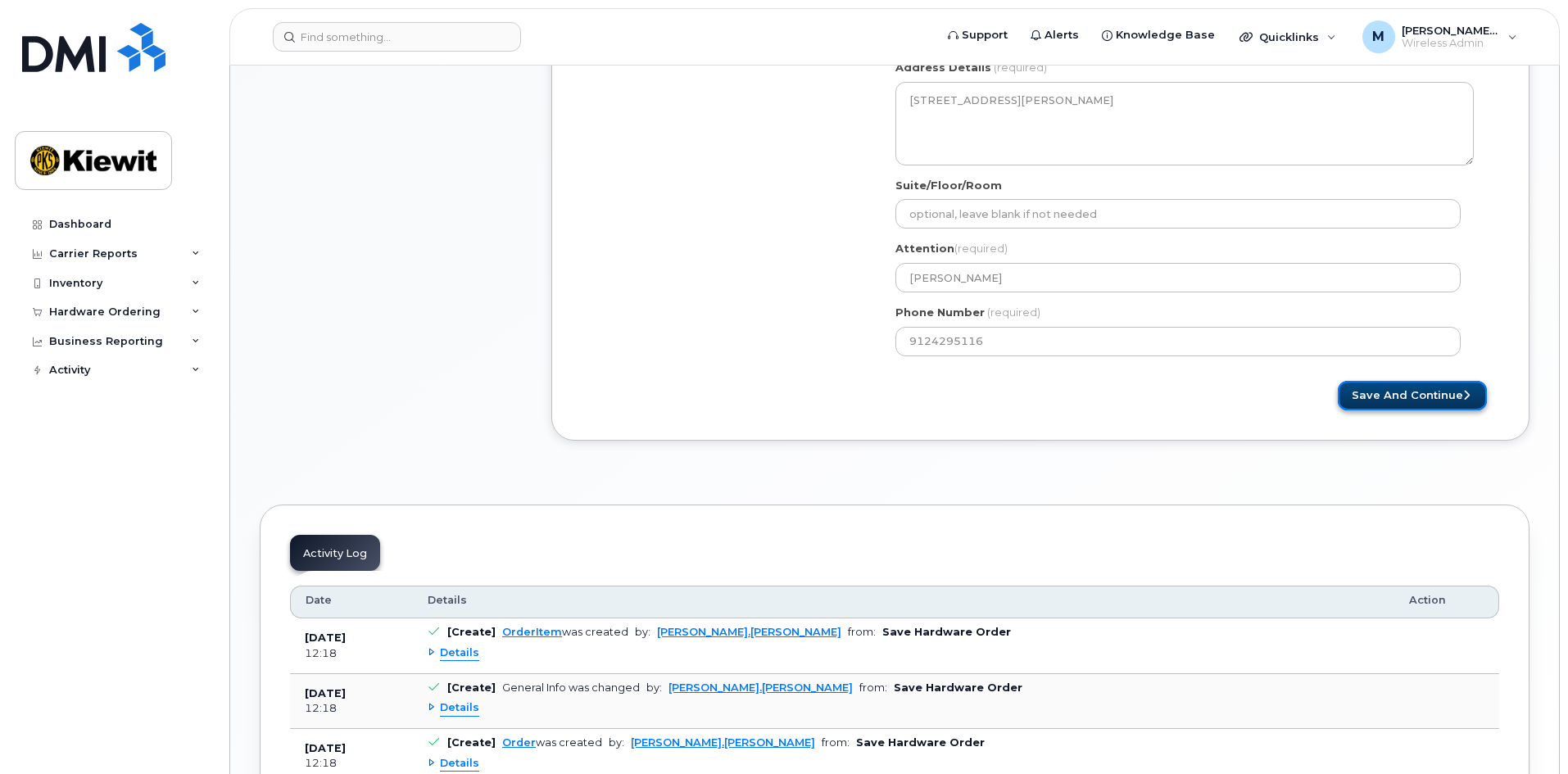
click at [1437, 401] on button "Save and Continue" at bounding box center [1412, 396] width 149 height 31
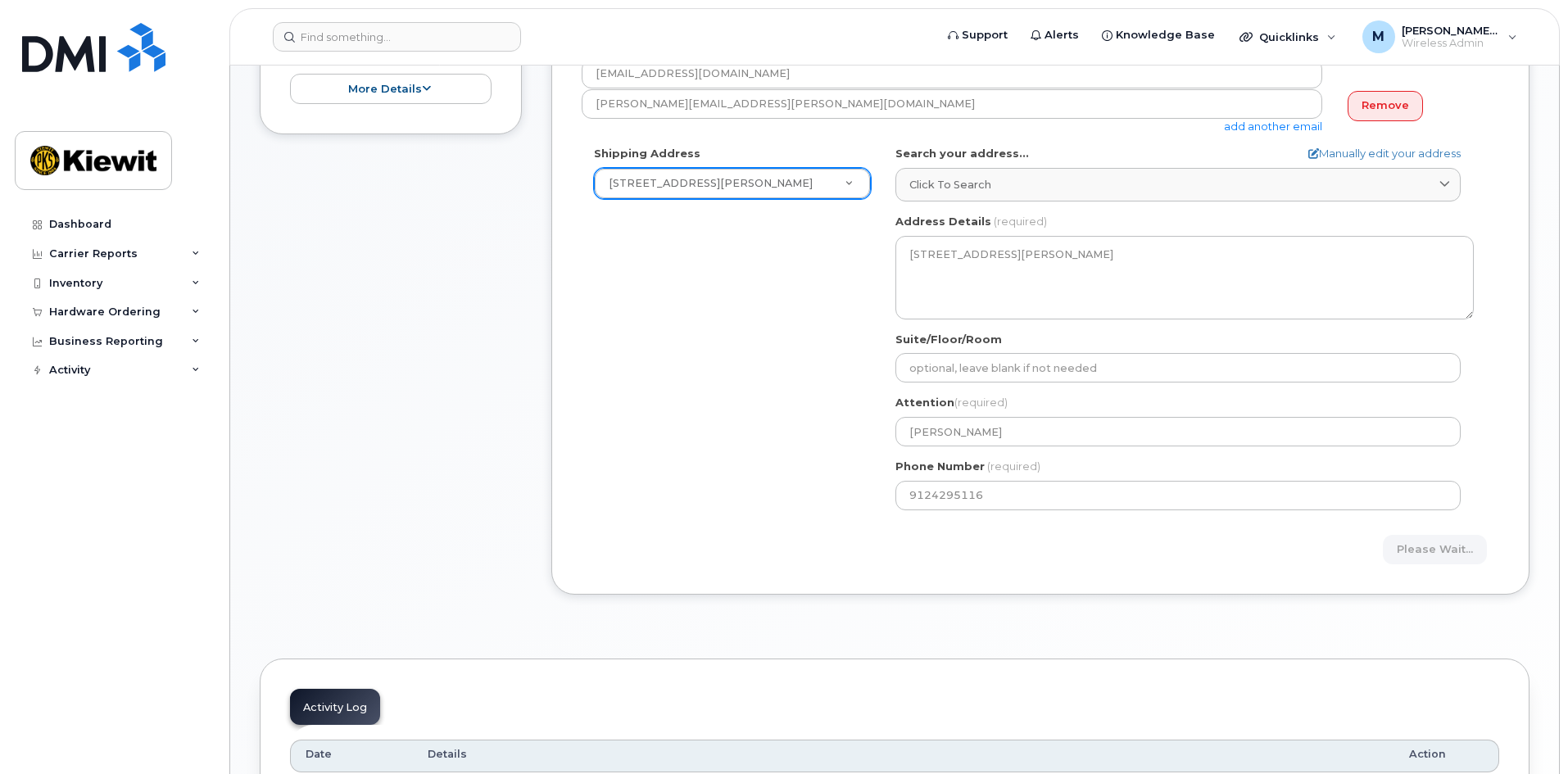
scroll to position [246, 0]
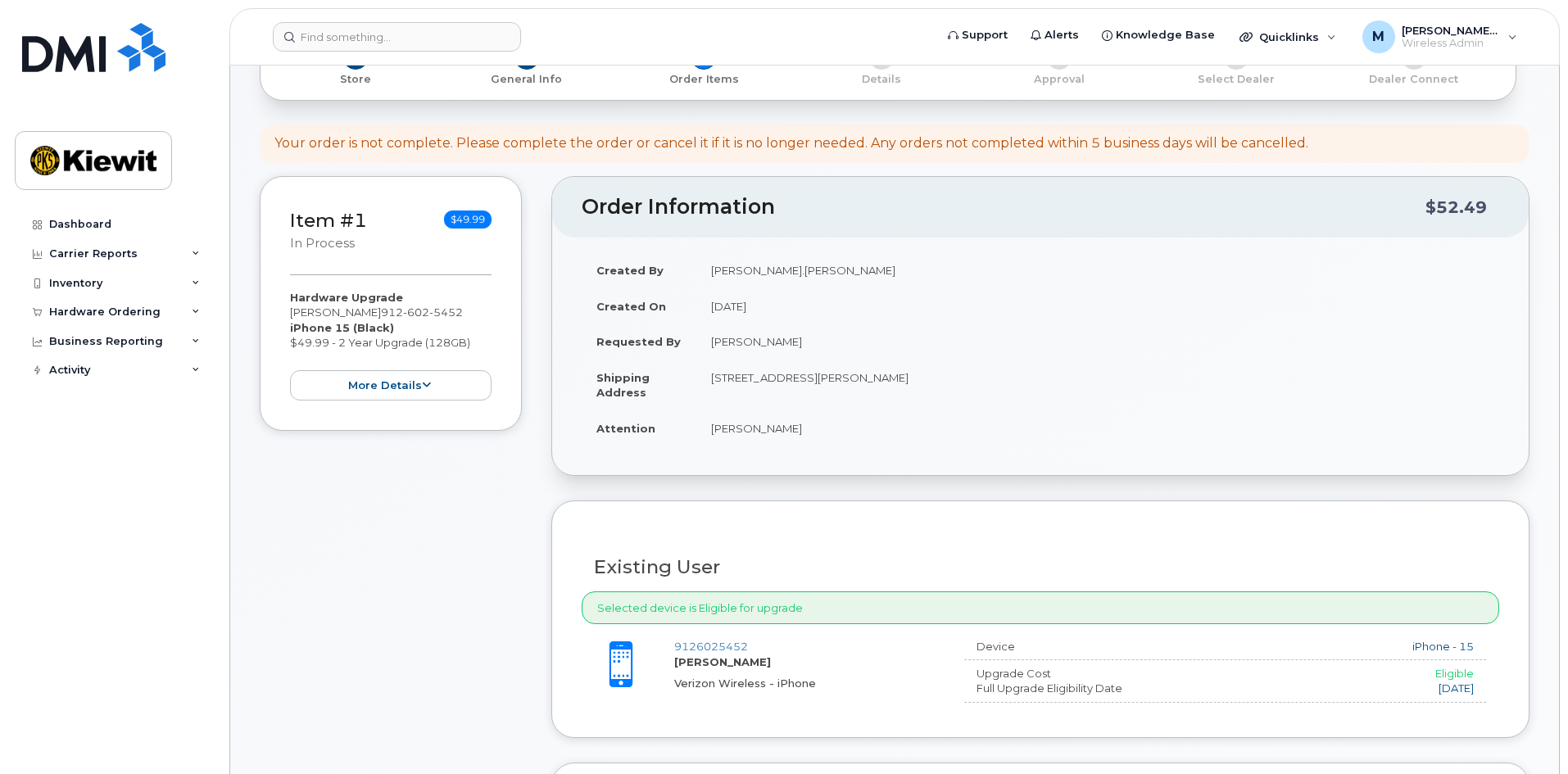
scroll to position [492, 0]
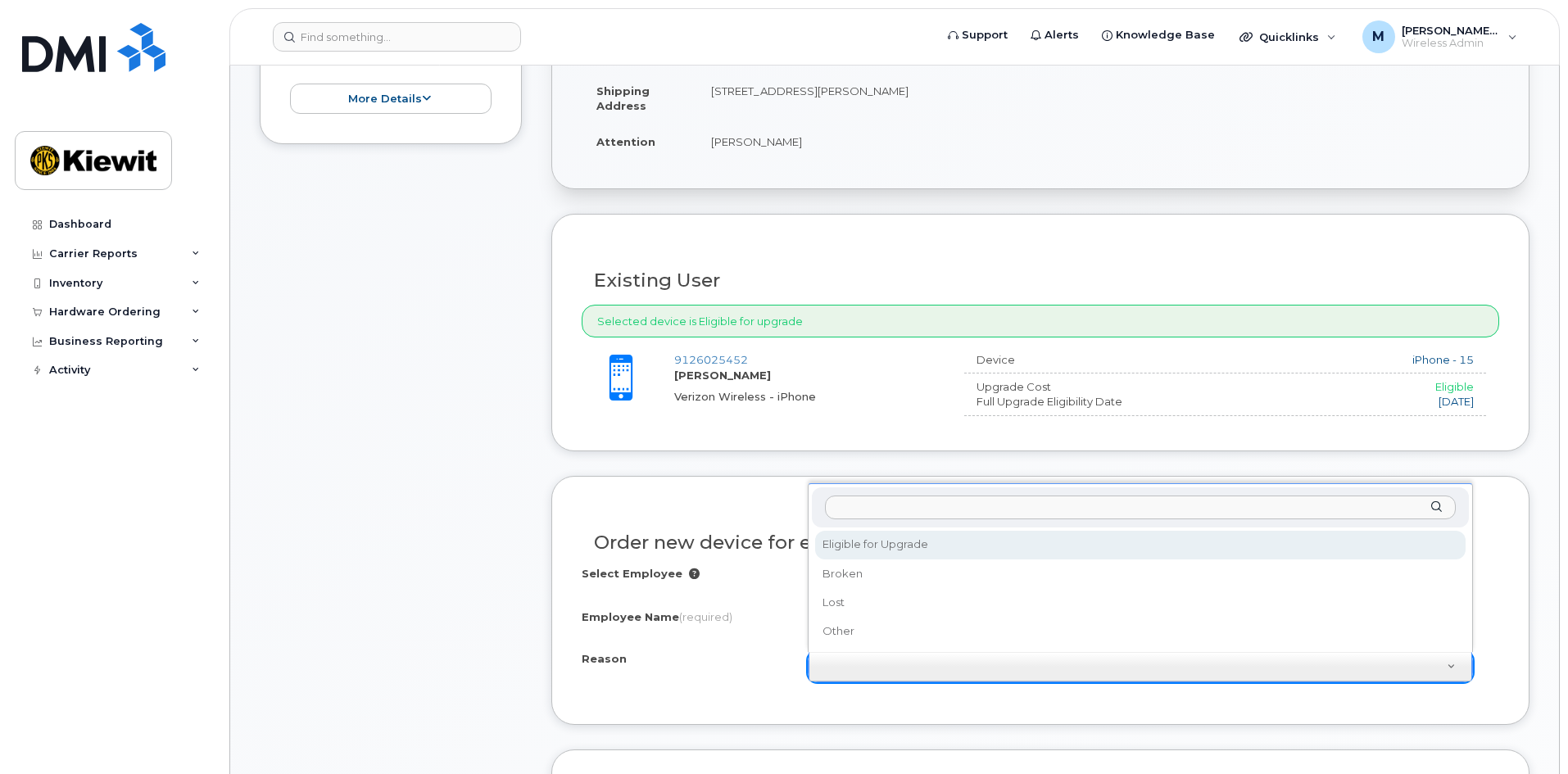
select select "eligible_for_upgrade"
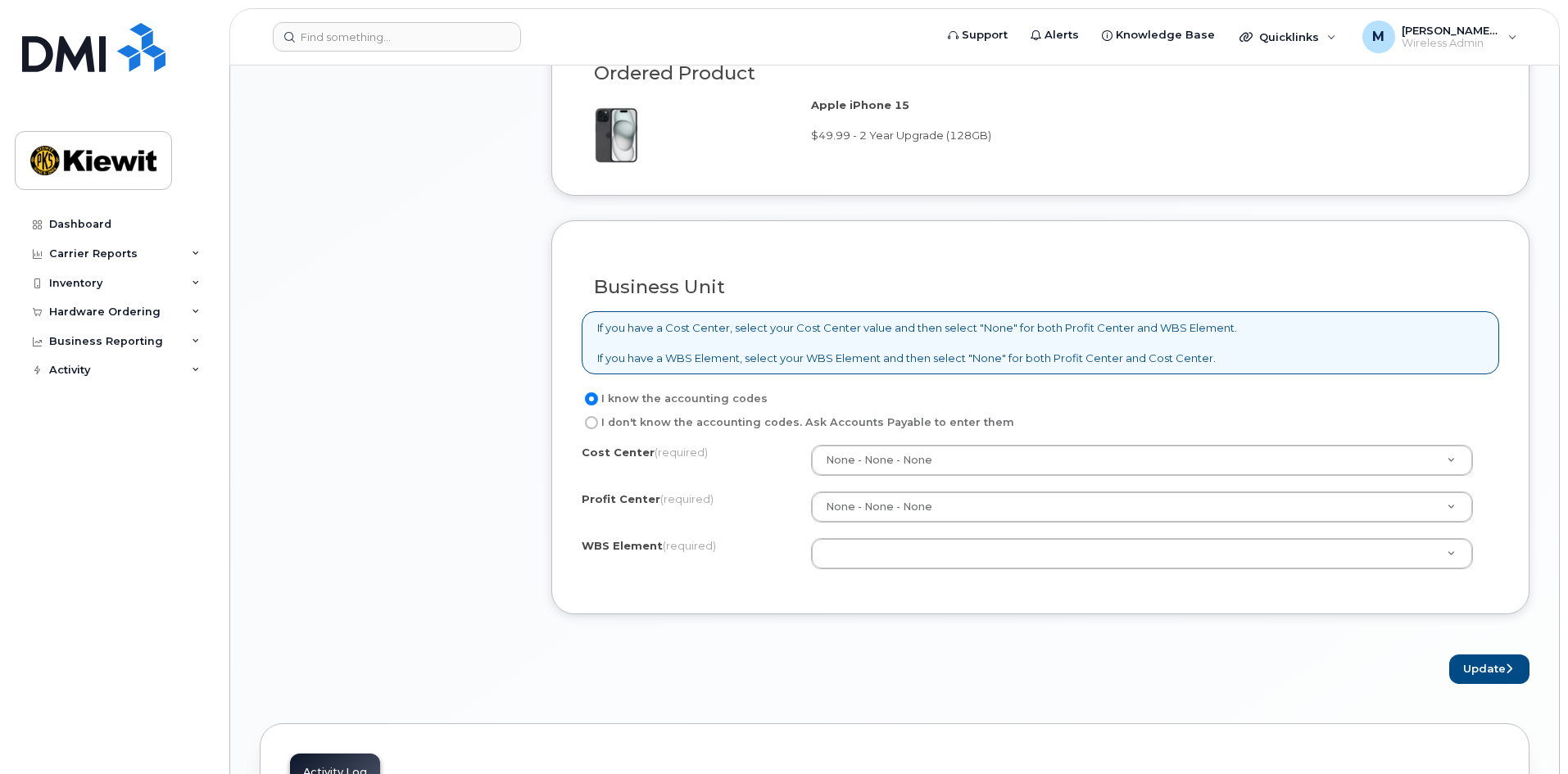
scroll to position [1393, 0]
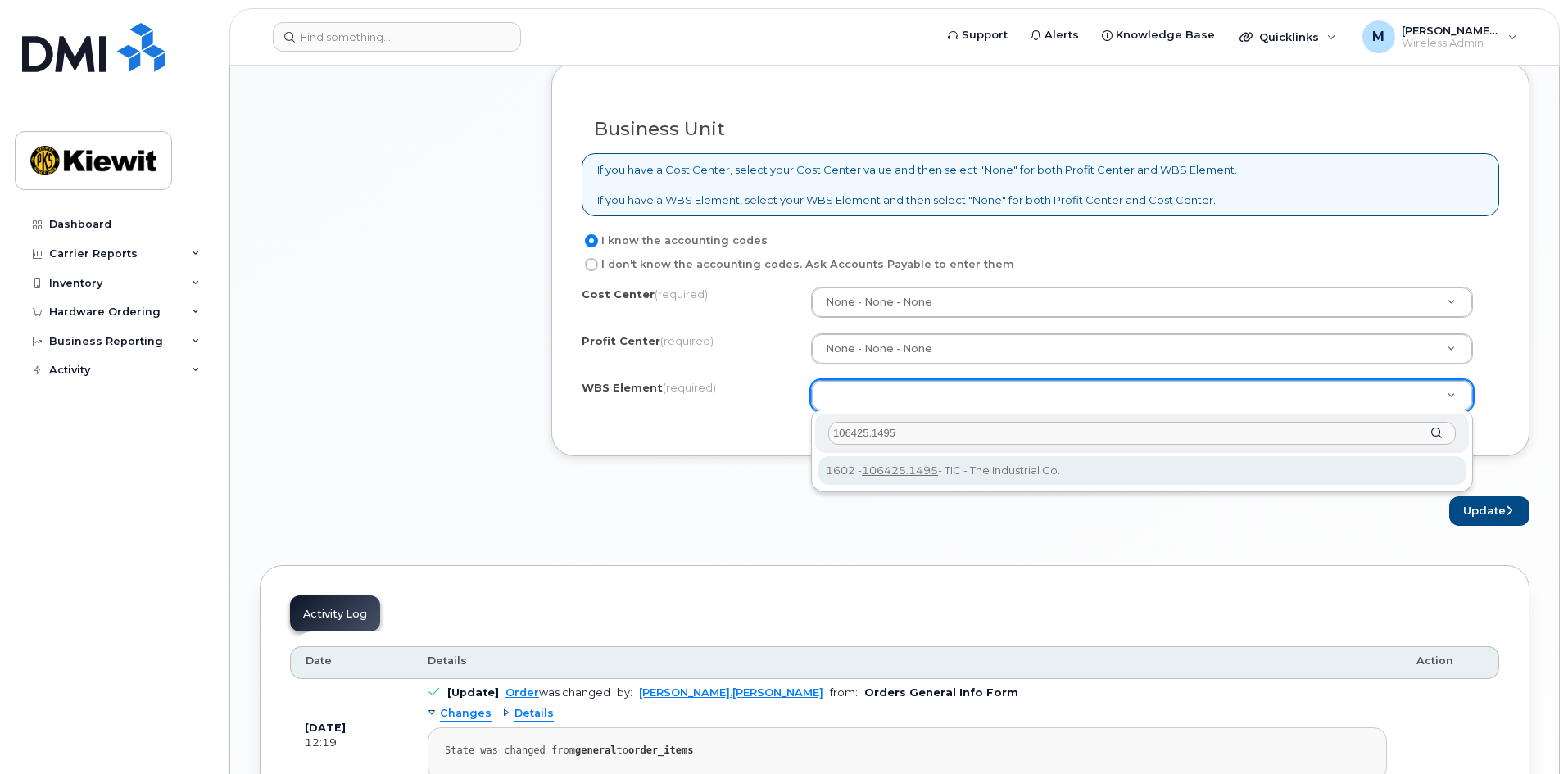
type input "106425.1495"
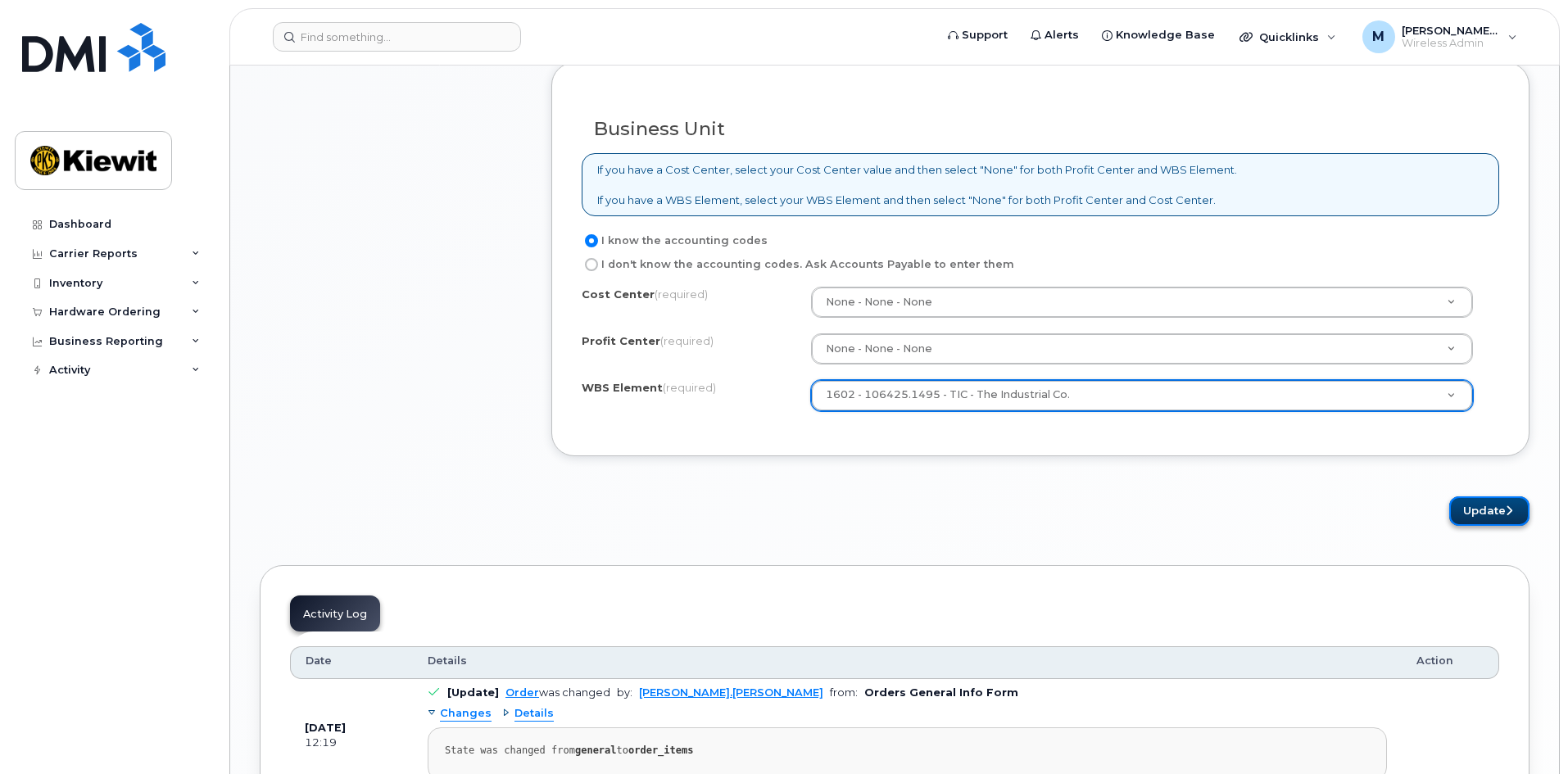
click at [1498, 511] on button "Update" at bounding box center [1489, 512] width 80 height 31
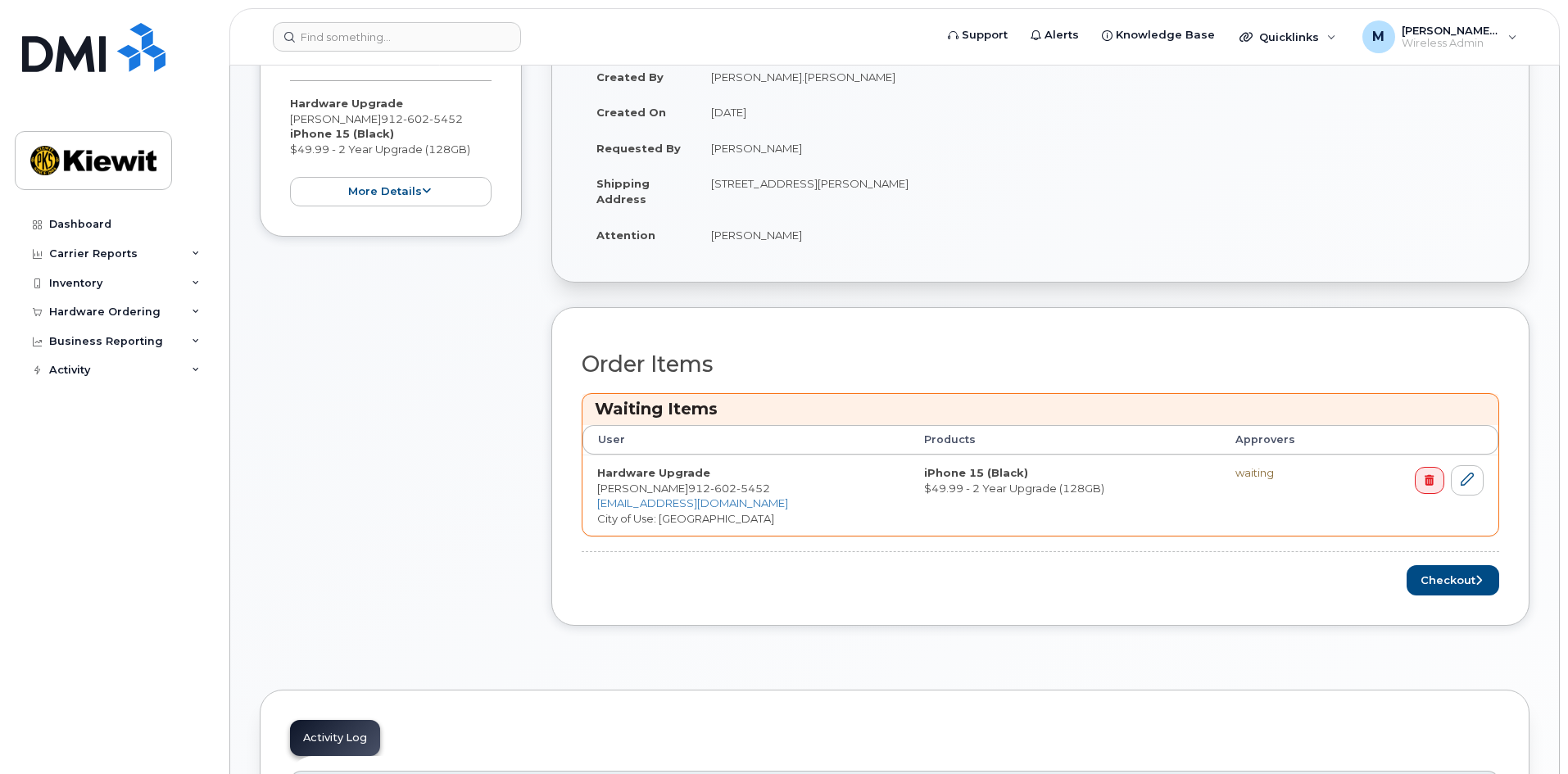
scroll to position [492, 0]
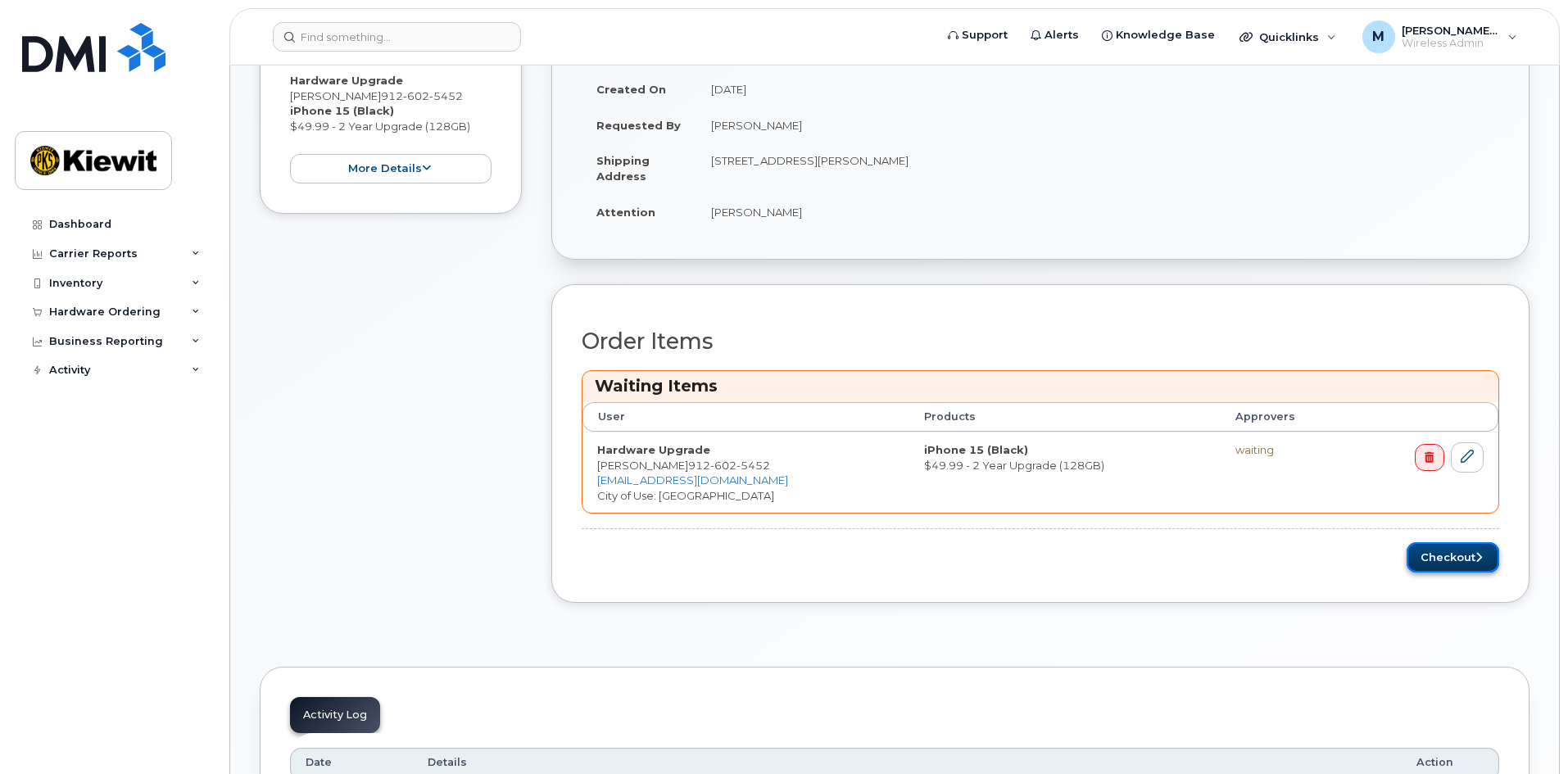
click at [1438, 554] on button "Checkout" at bounding box center [1453, 558] width 92 height 31
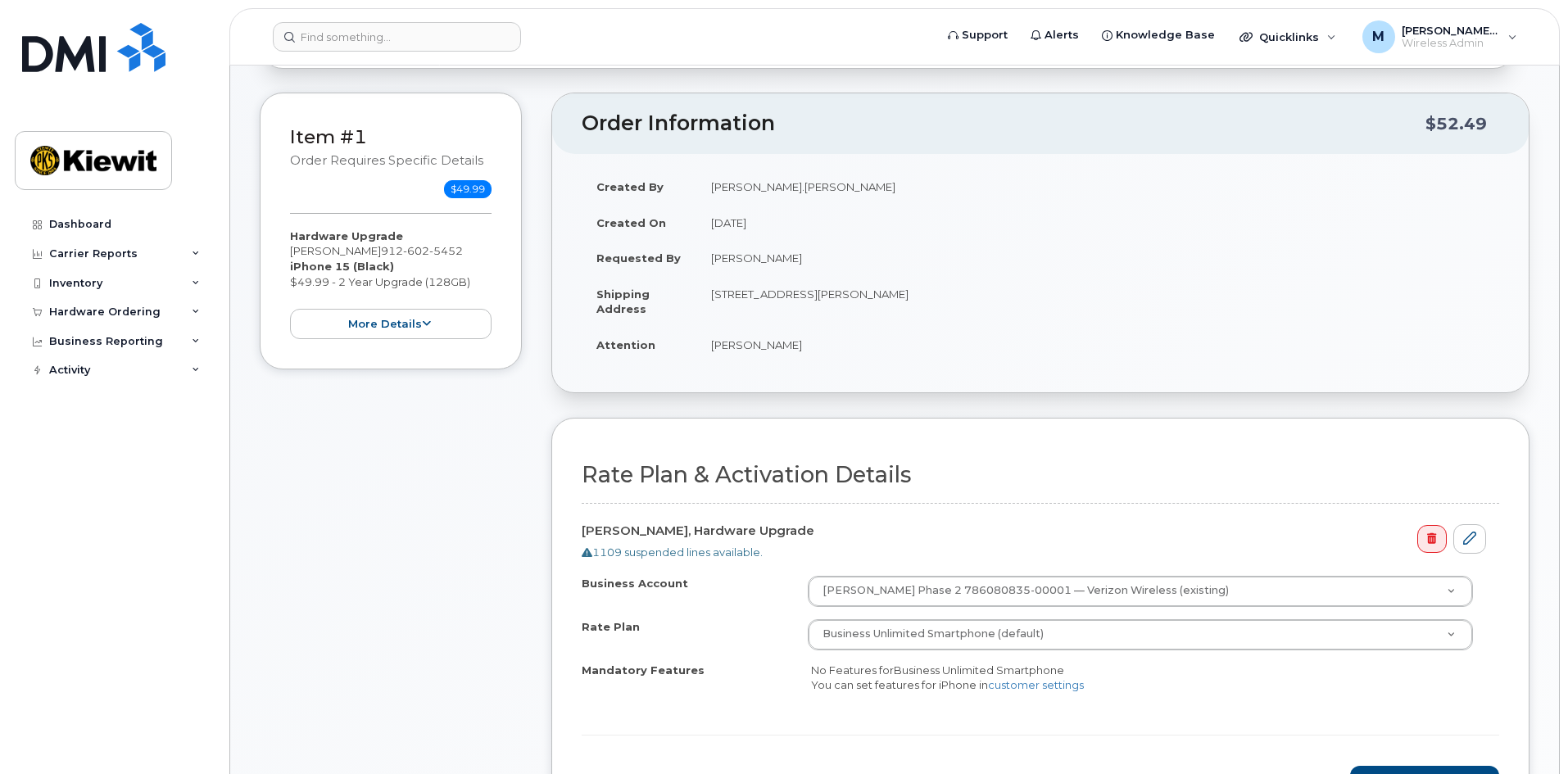
scroll to position [492, 0]
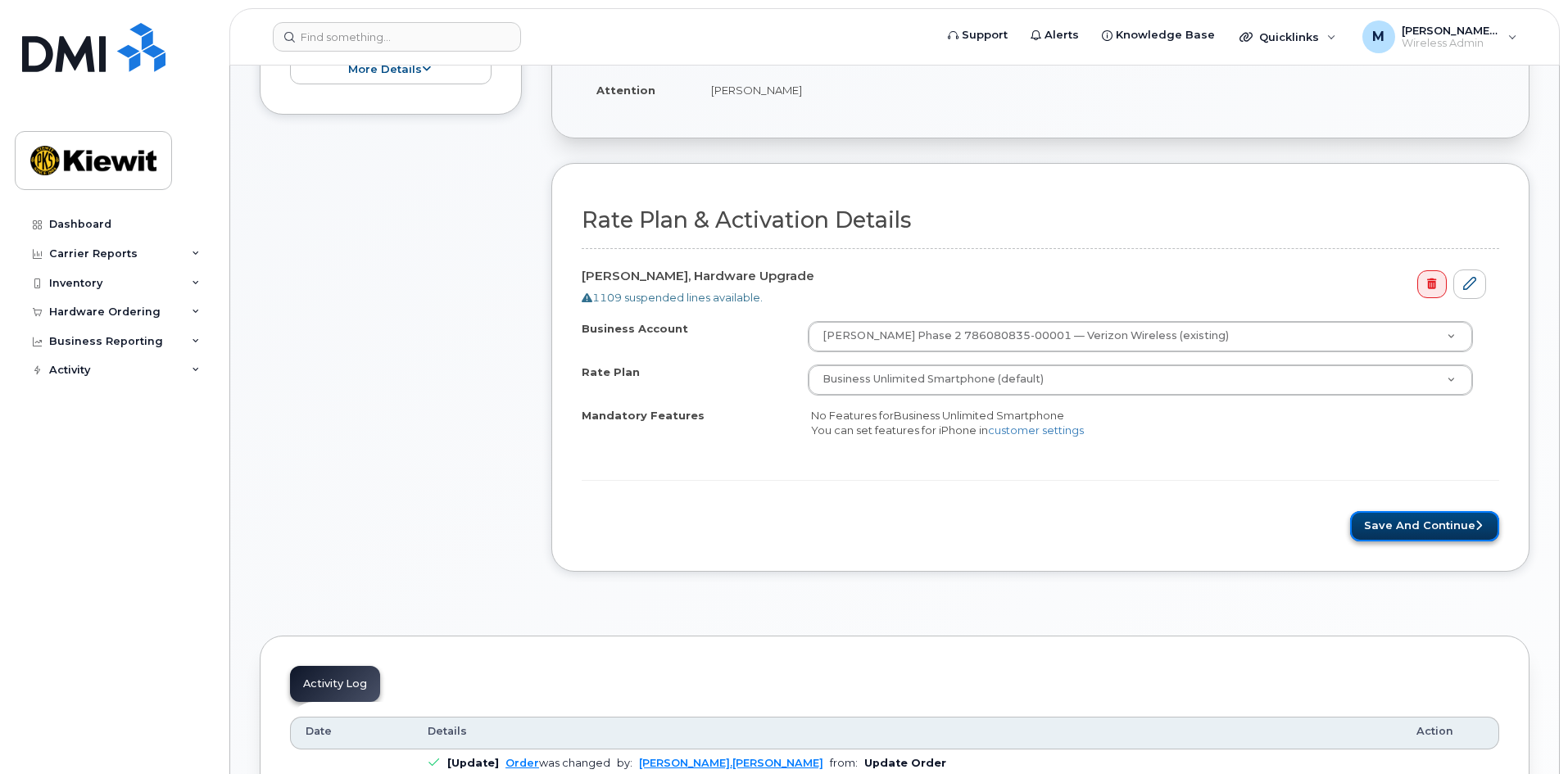
click at [1401, 527] on button "Save and Continue" at bounding box center [1424, 526] width 149 height 31
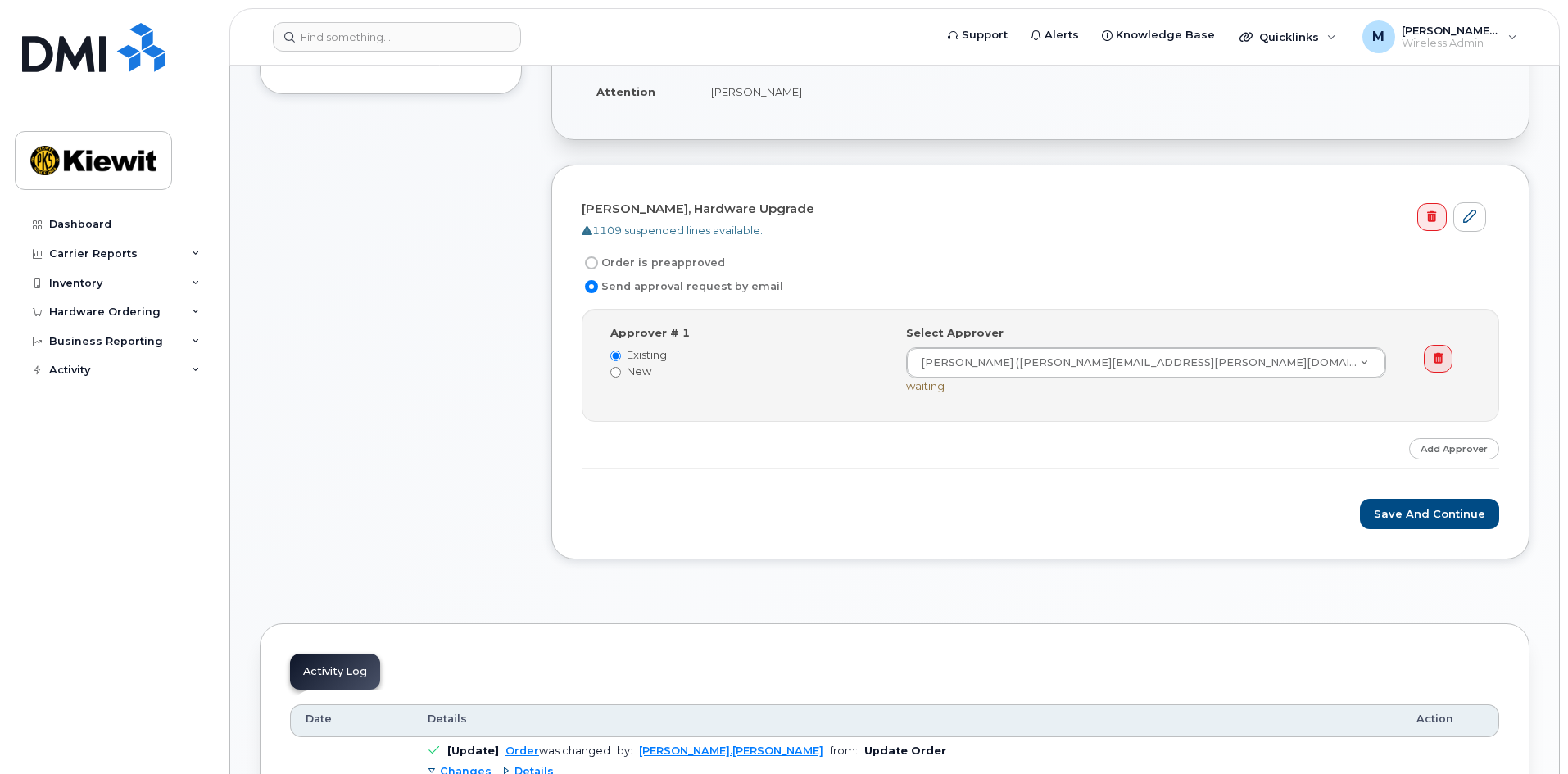
scroll to position [492, 0]
click at [594, 260] on input "Order is preapproved" at bounding box center [591, 261] width 13 height 13
radio input "true"
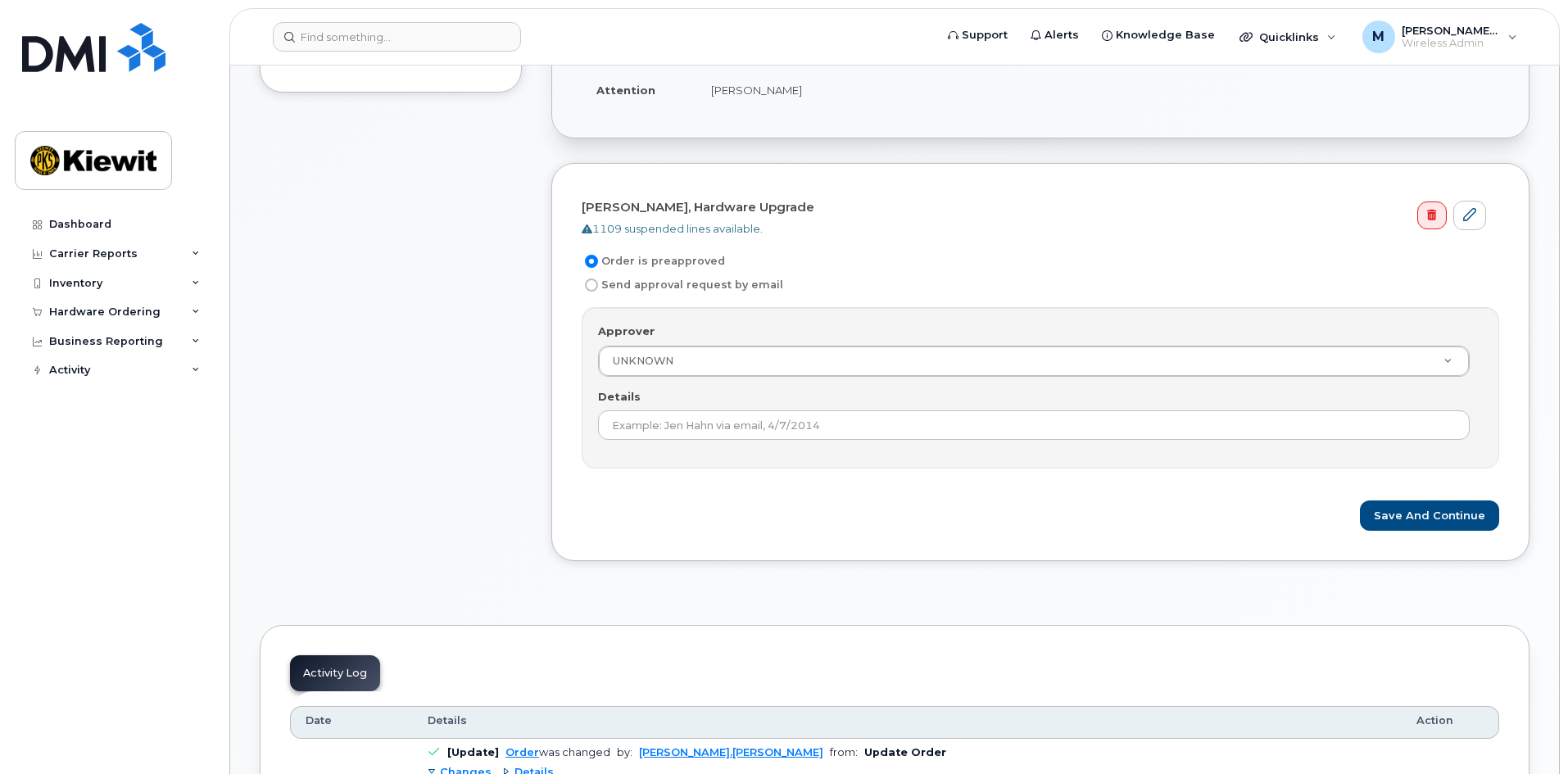
click at [702, 447] on div "Approver UNKNOWN Approver Approver UNKNOWN Aaron Seward Abrianna Garcia Adrien …" at bounding box center [1040, 388] width 918 height 162
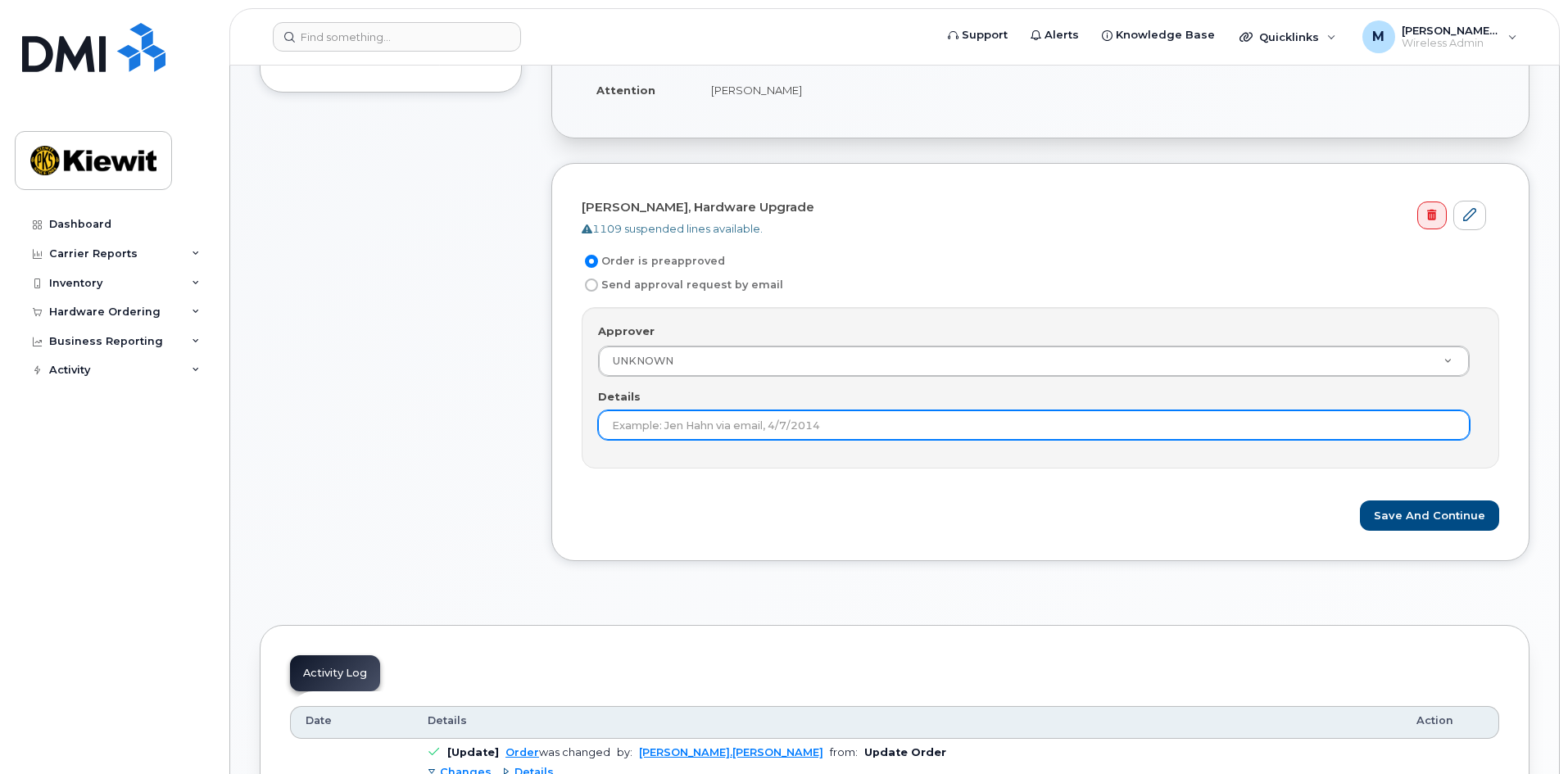
click at [704, 430] on input "Details" at bounding box center [1034, 425] width 872 height 30
type input "[PERSON_NAME]"
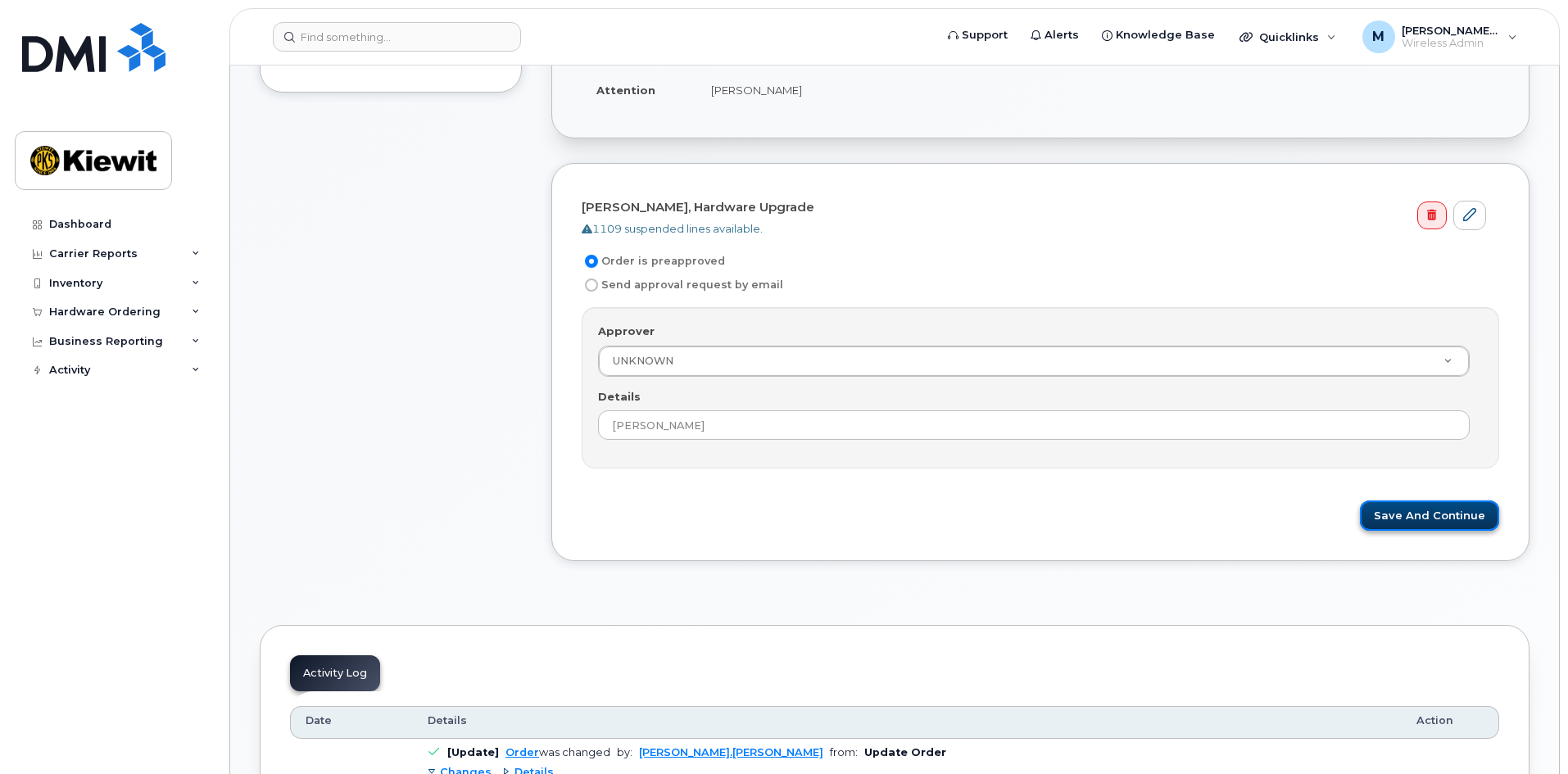
click at [1403, 514] on button "Save and Continue" at bounding box center [1430, 516] width 139 height 31
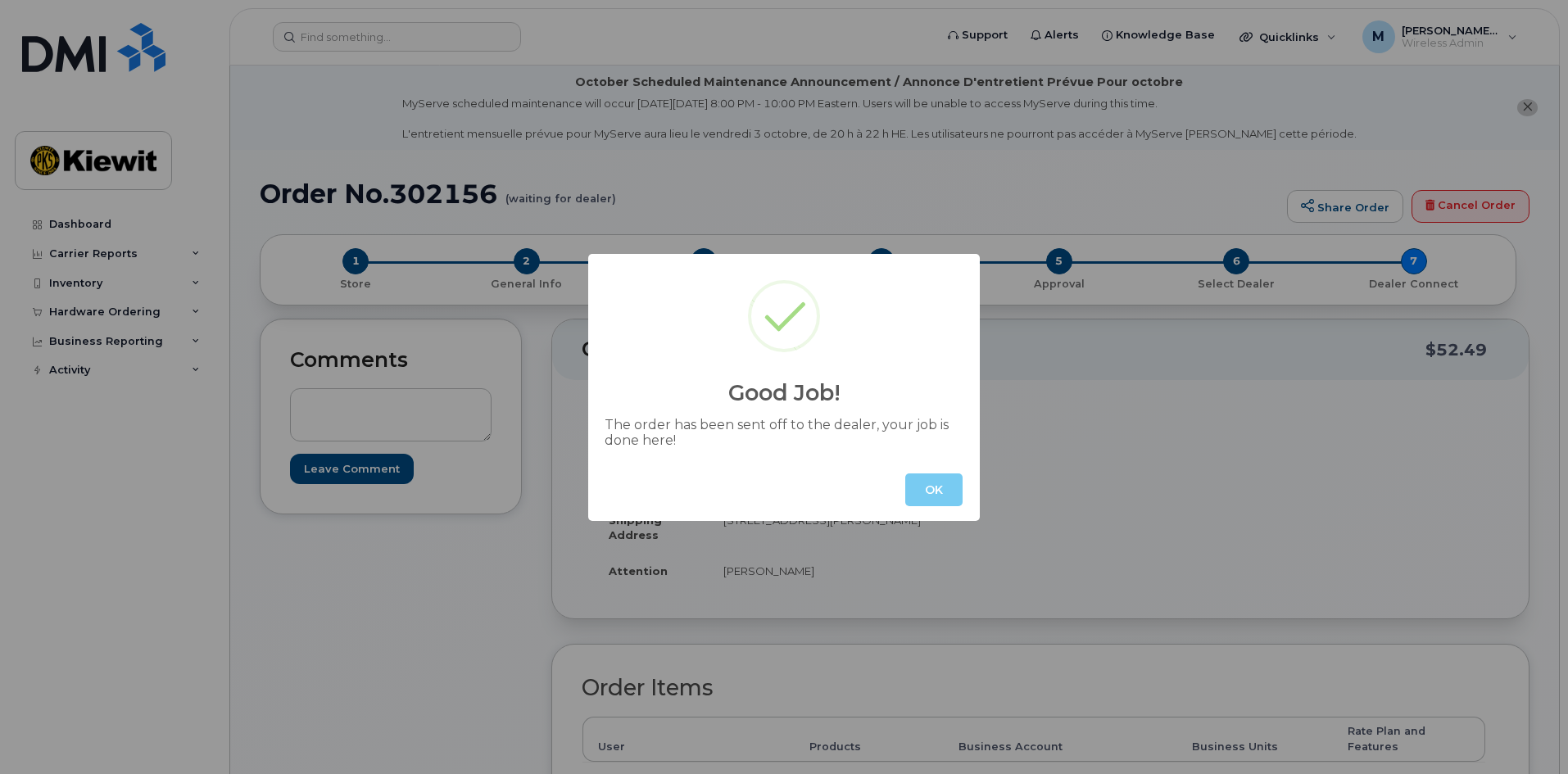
click at [935, 498] on button "OK" at bounding box center [933, 490] width 57 height 33
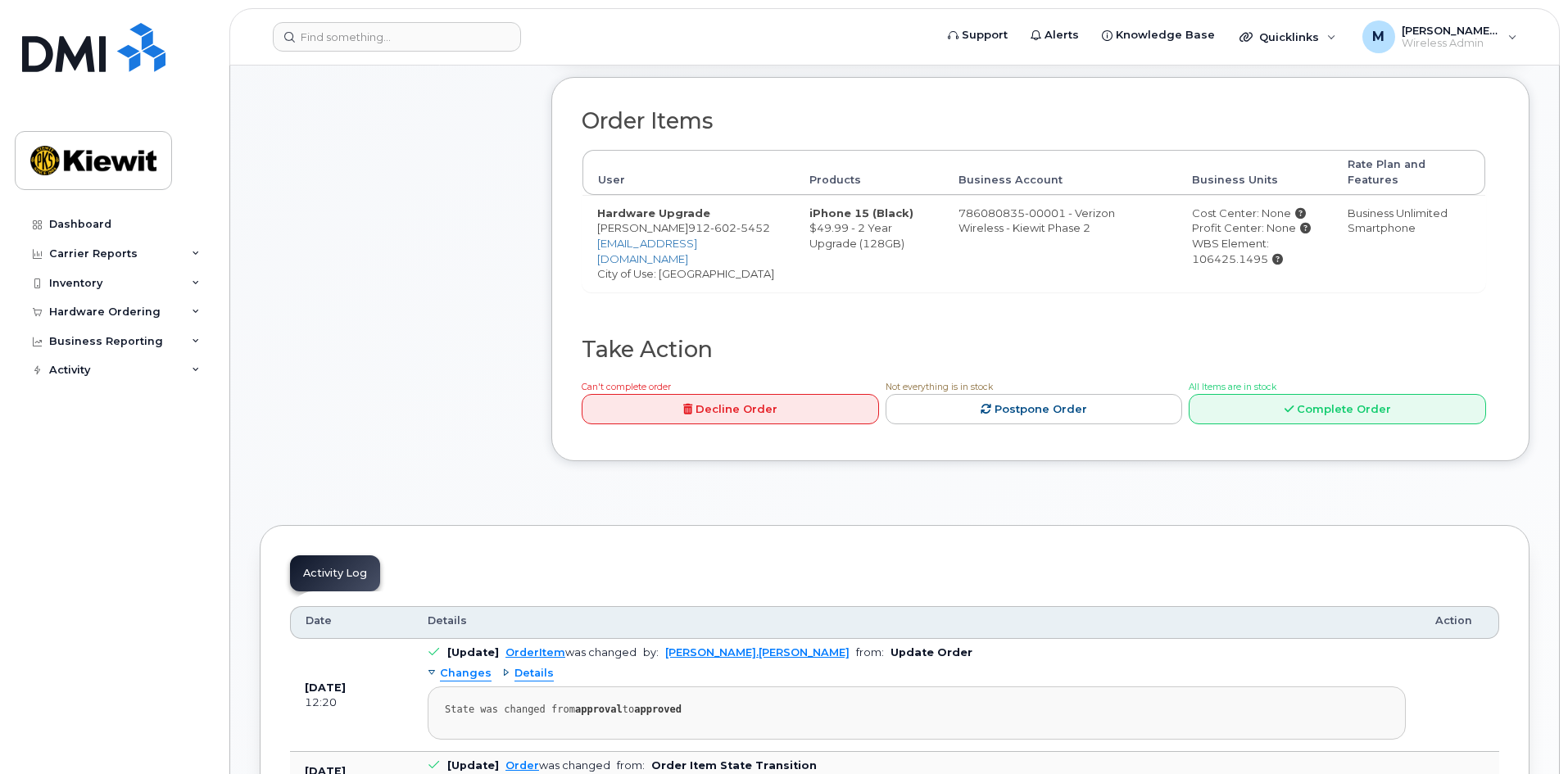
scroll to position [573, 0]
